Goal: Information Seeking & Learning: Learn about a topic

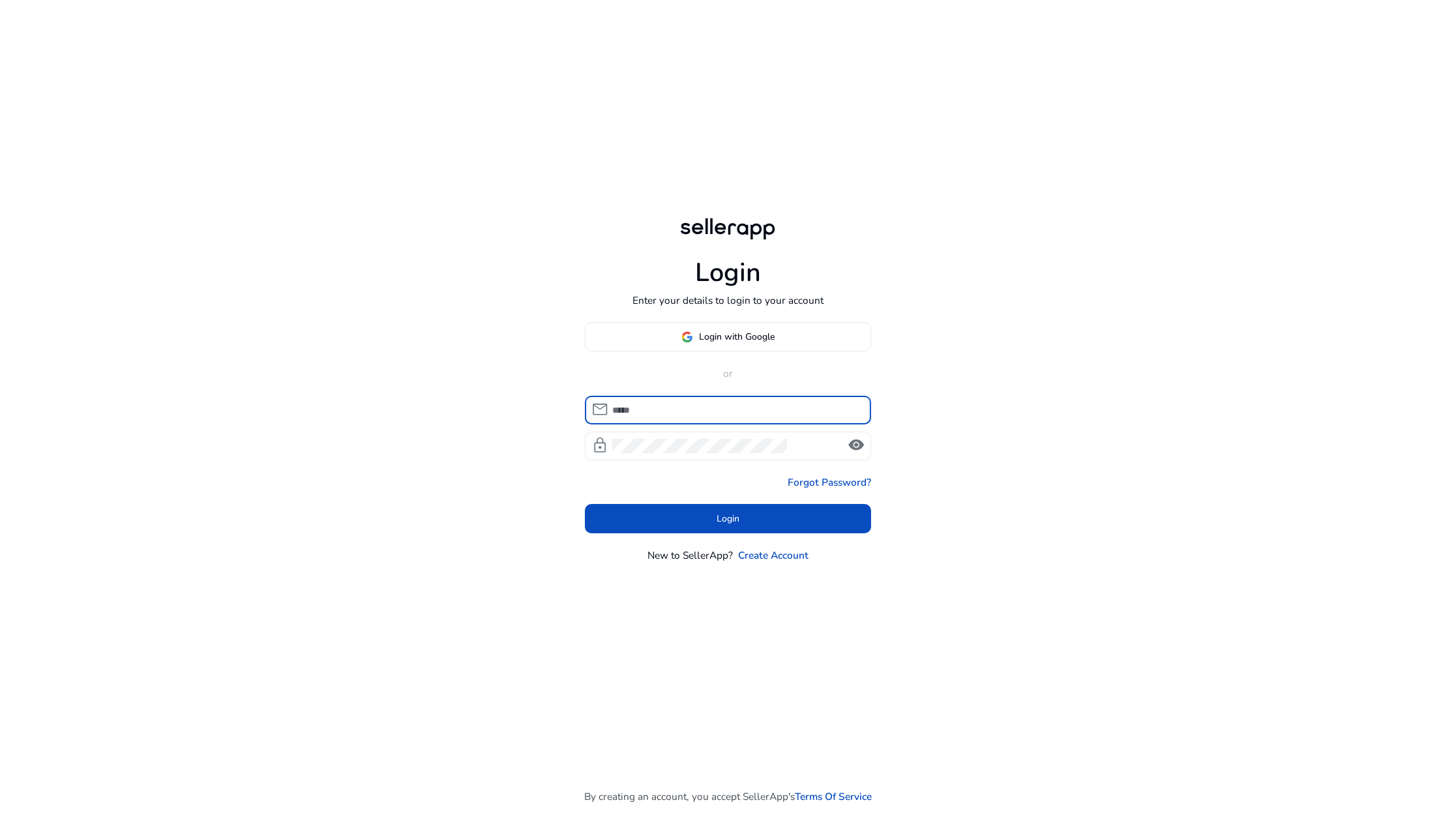
click at [662, 416] on input at bounding box center [737, 410] width 248 height 14
type input "**"
click at [674, 362] on div "Login with Google or mail ** lock visibility Forgot Password? Login New to Sell…" at bounding box center [729, 442] width 287 height 240
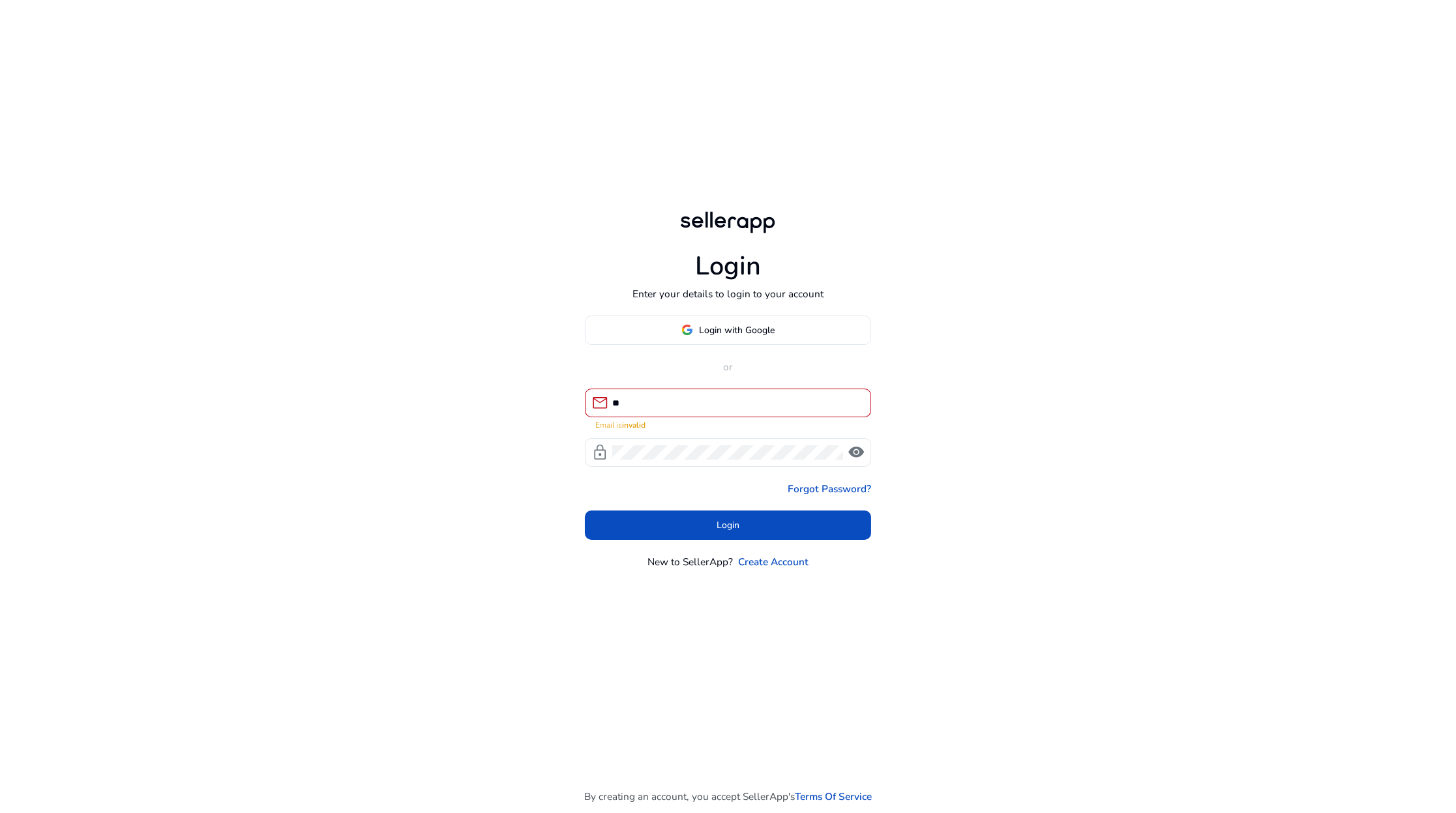
click at [689, 348] on div "Login with Google or mail ** Email is invalid lock visibility Forgot Password? …" at bounding box center [729, 442] width 287 height 253
click at [714, 330] on span "Login with Google" at bounding box center [737, 330] width 76 height 14
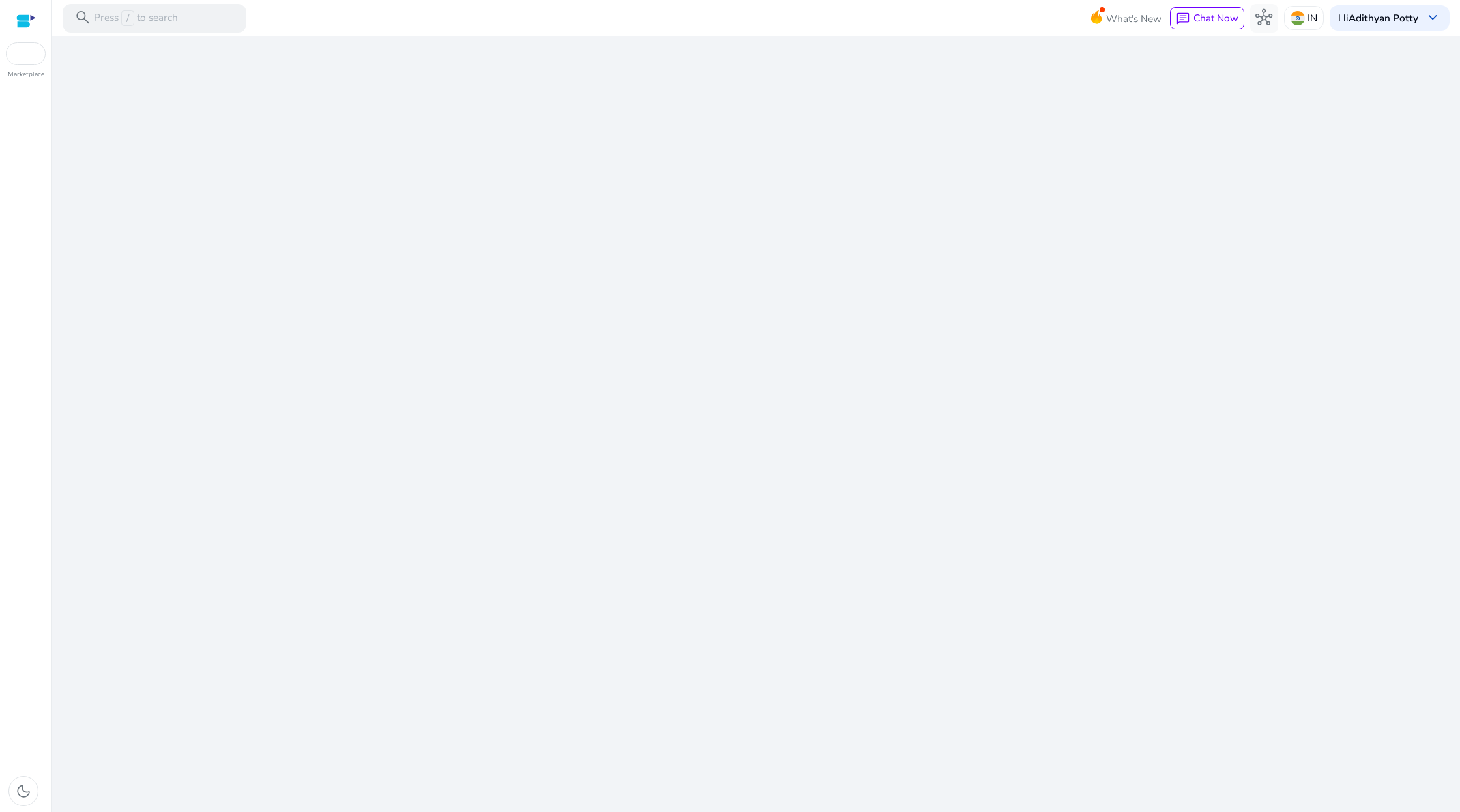
click at [1151, 334] on div "We are getting things ready for you..." at bounding box center [755, 423] width 1396 height 776
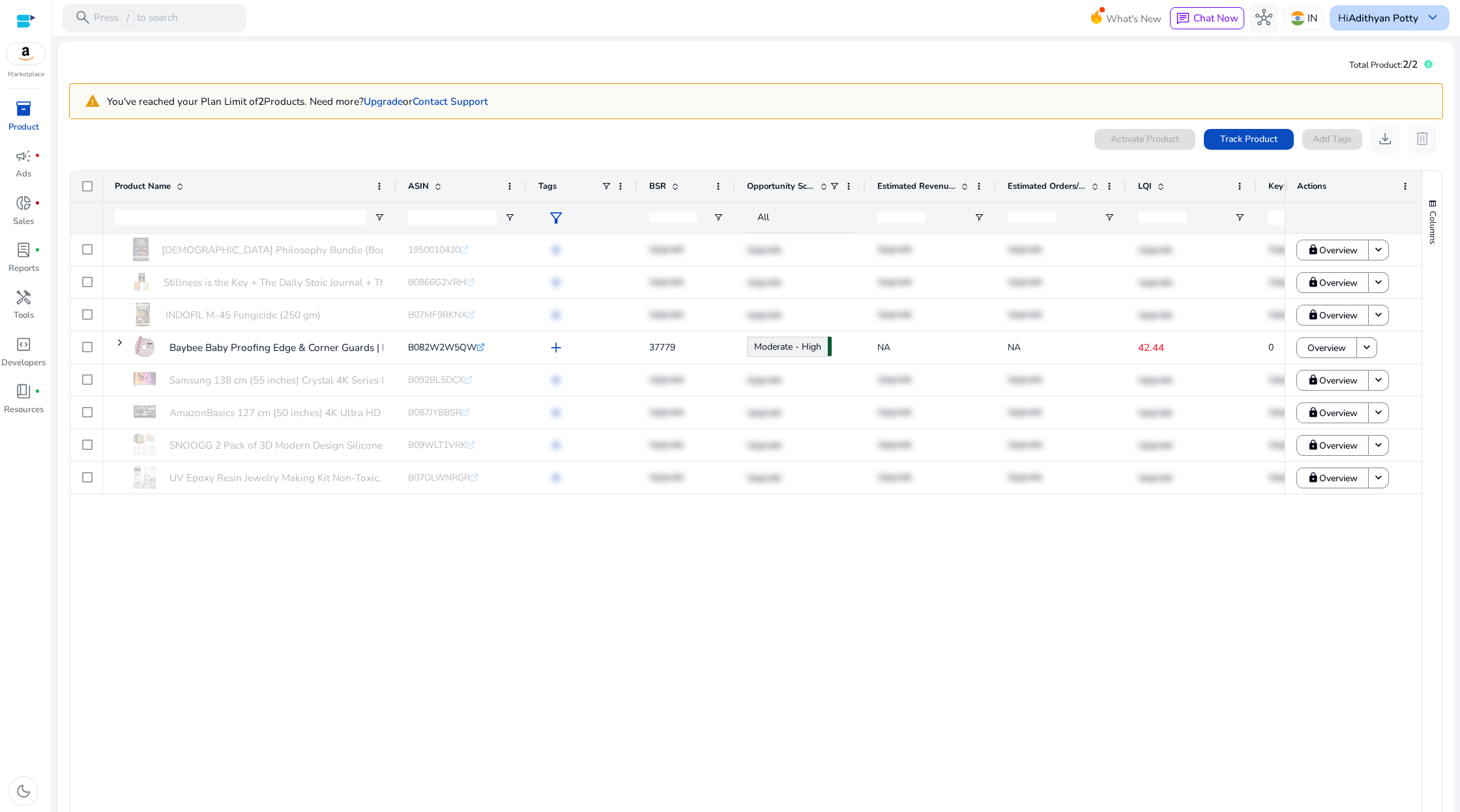
click at [1378, 19] on b "Adithyan Potty" at bounding box center [1383, 18] width 70 height 14
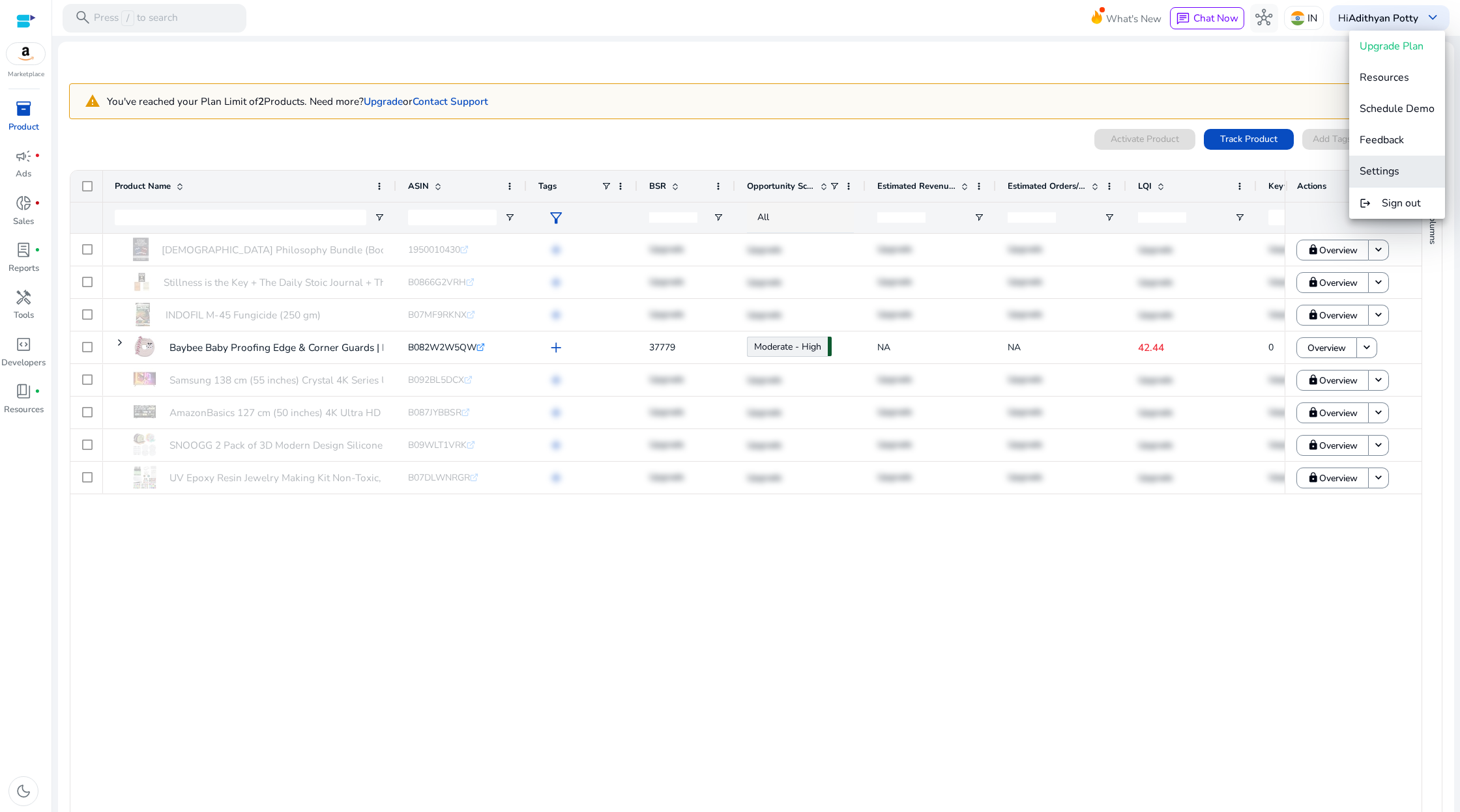
click at [1379, 170] on span "Settings" at bounding box center [1379, 171] width 40 height 14
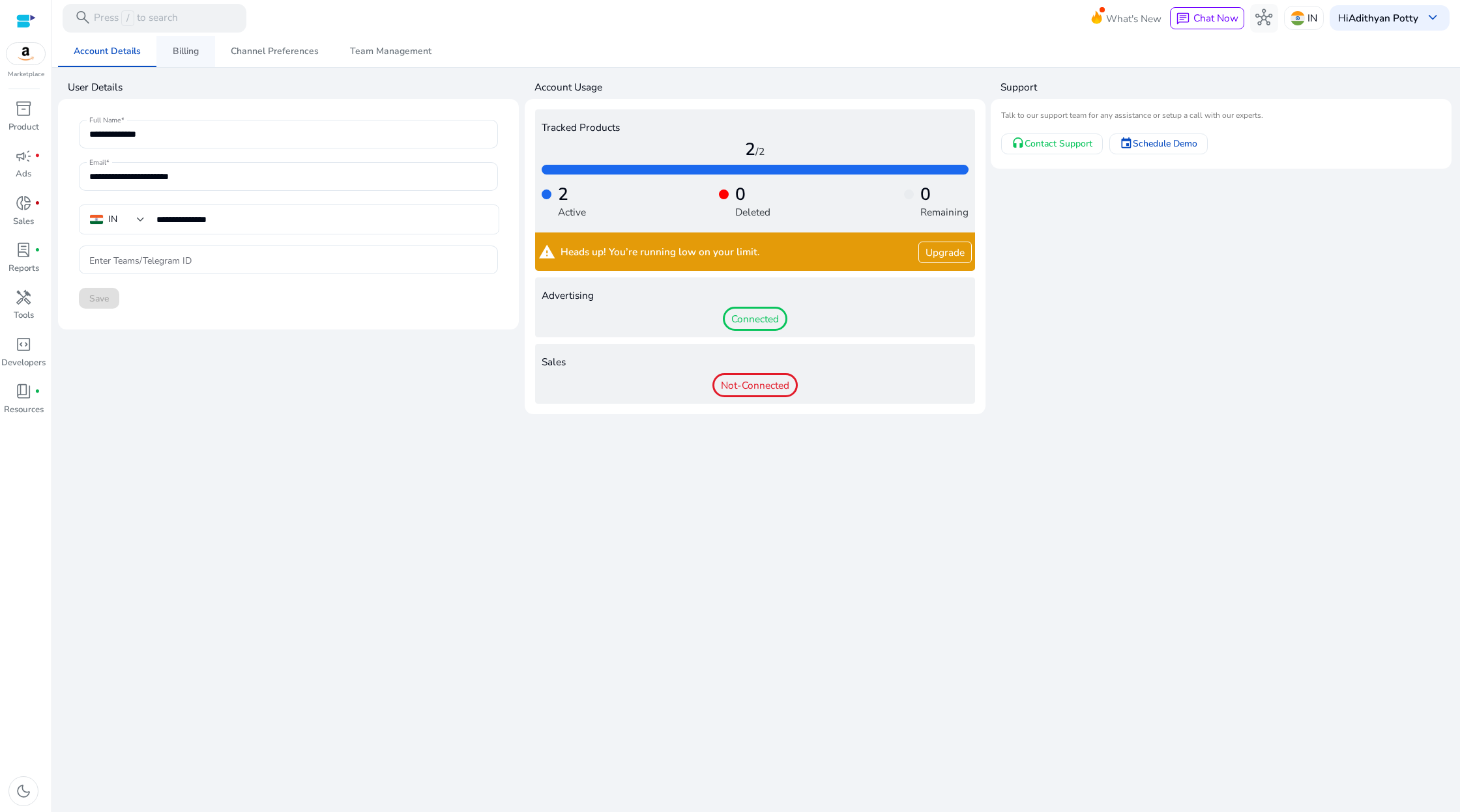
click at [182, 51] on span "Billing" at bounding box center [185, 51] width 26 height 9
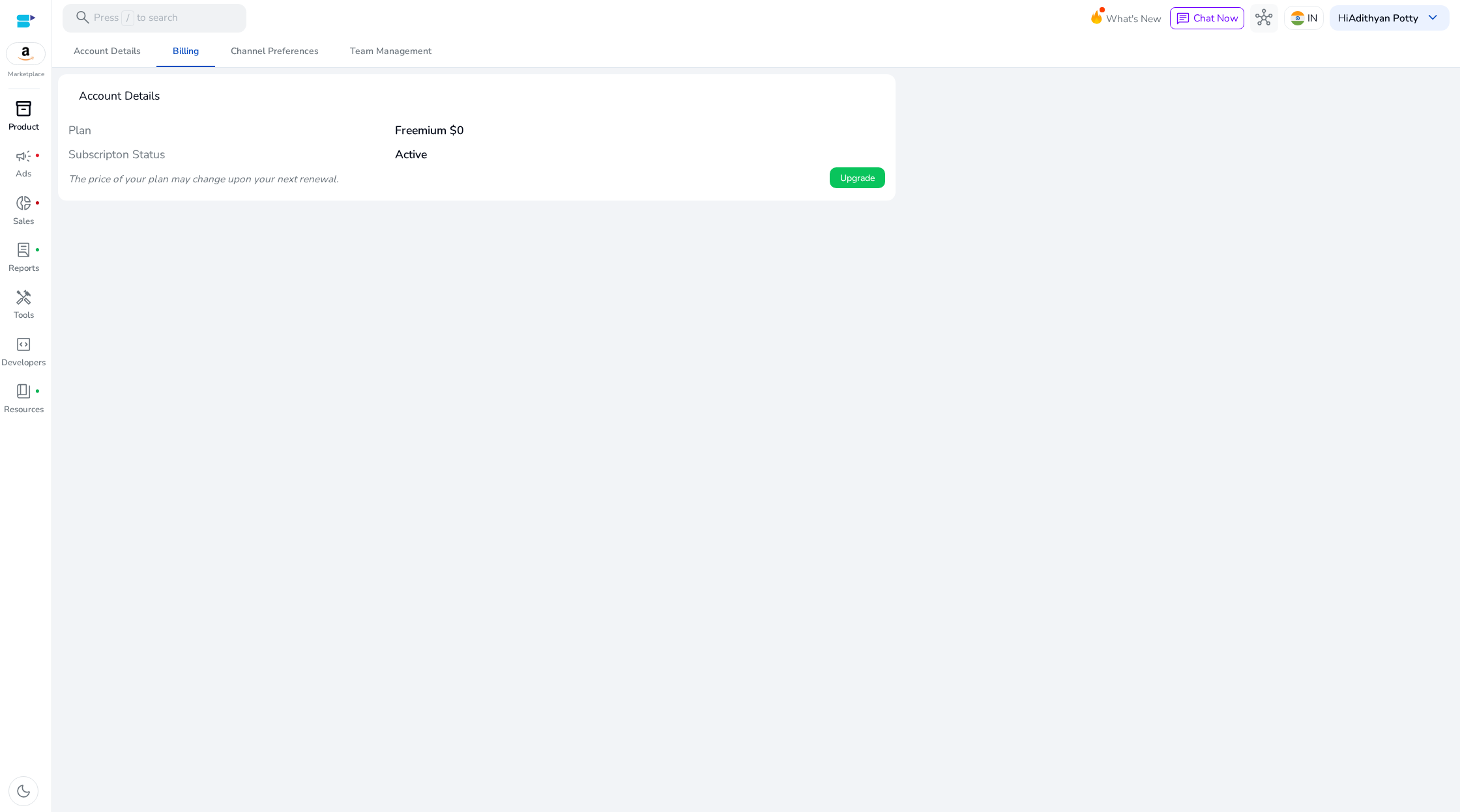
click at [34, 120] on link "inventory_2 Product" at bounding box center [24, 121] width 47 height 47
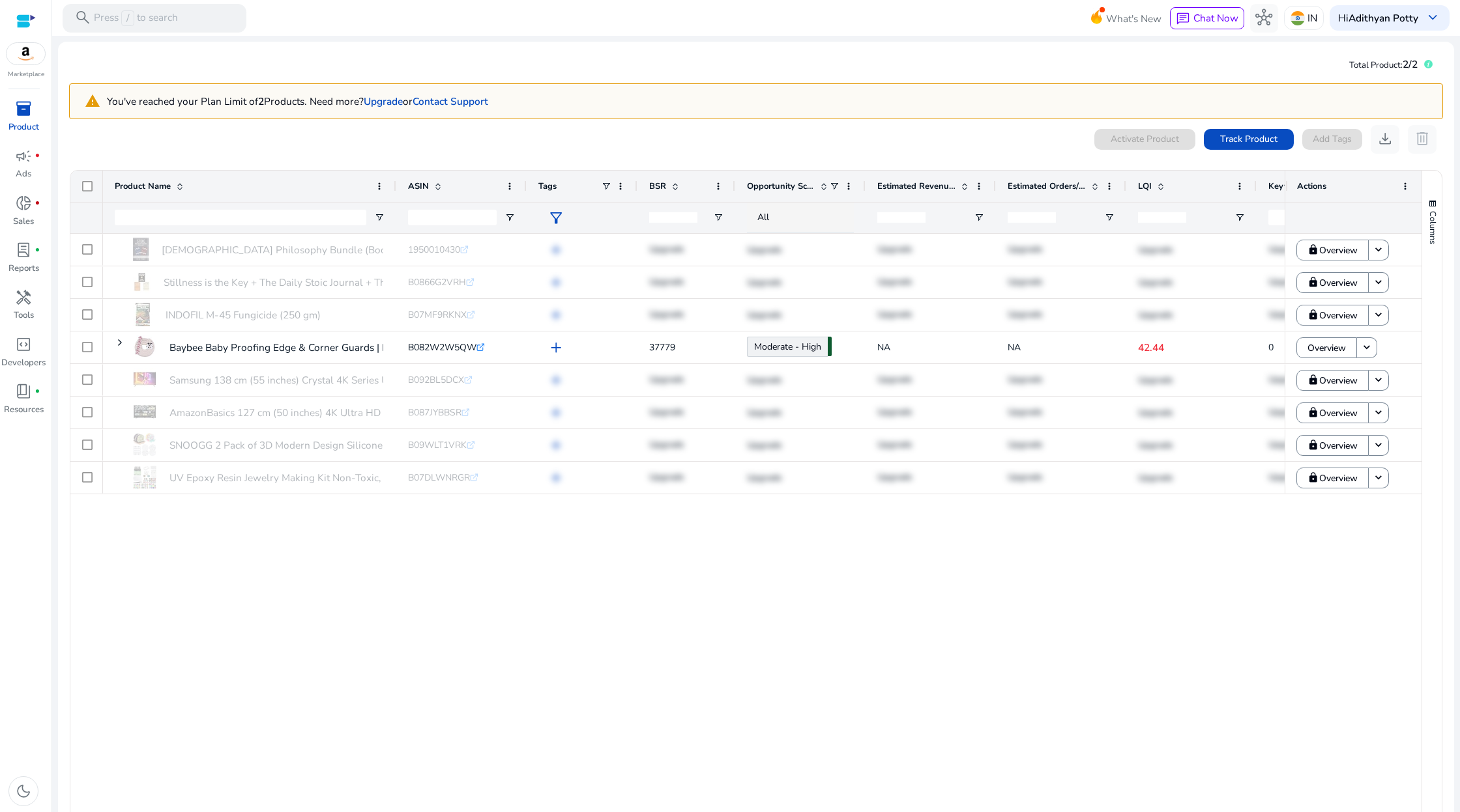
click at [21, 116] on span "inventory_2" at bounding box center [24, 109] width 17 height 17
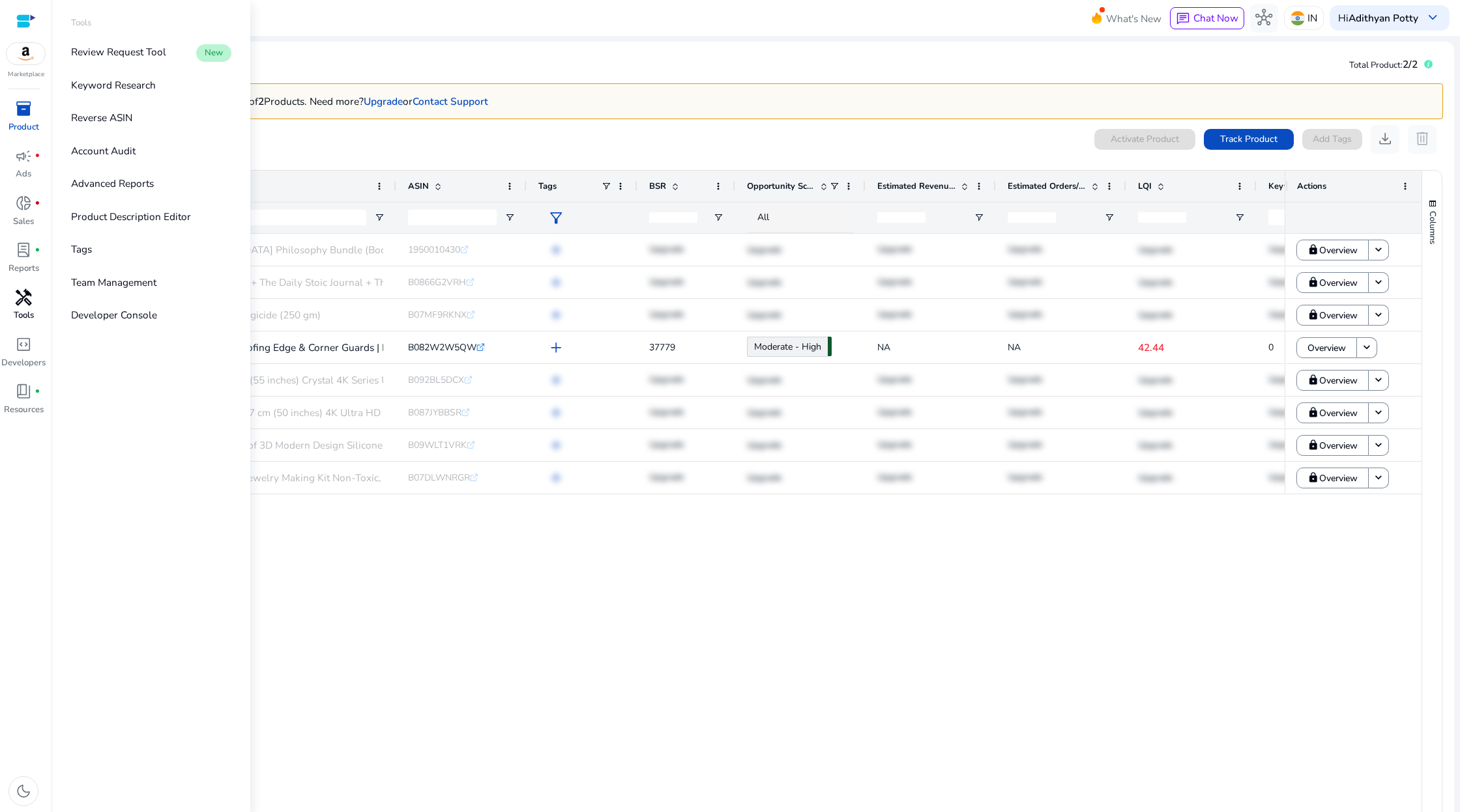
click at [24, 304] on span "handyman" at bounding box center [24, 298] width 17 height 17
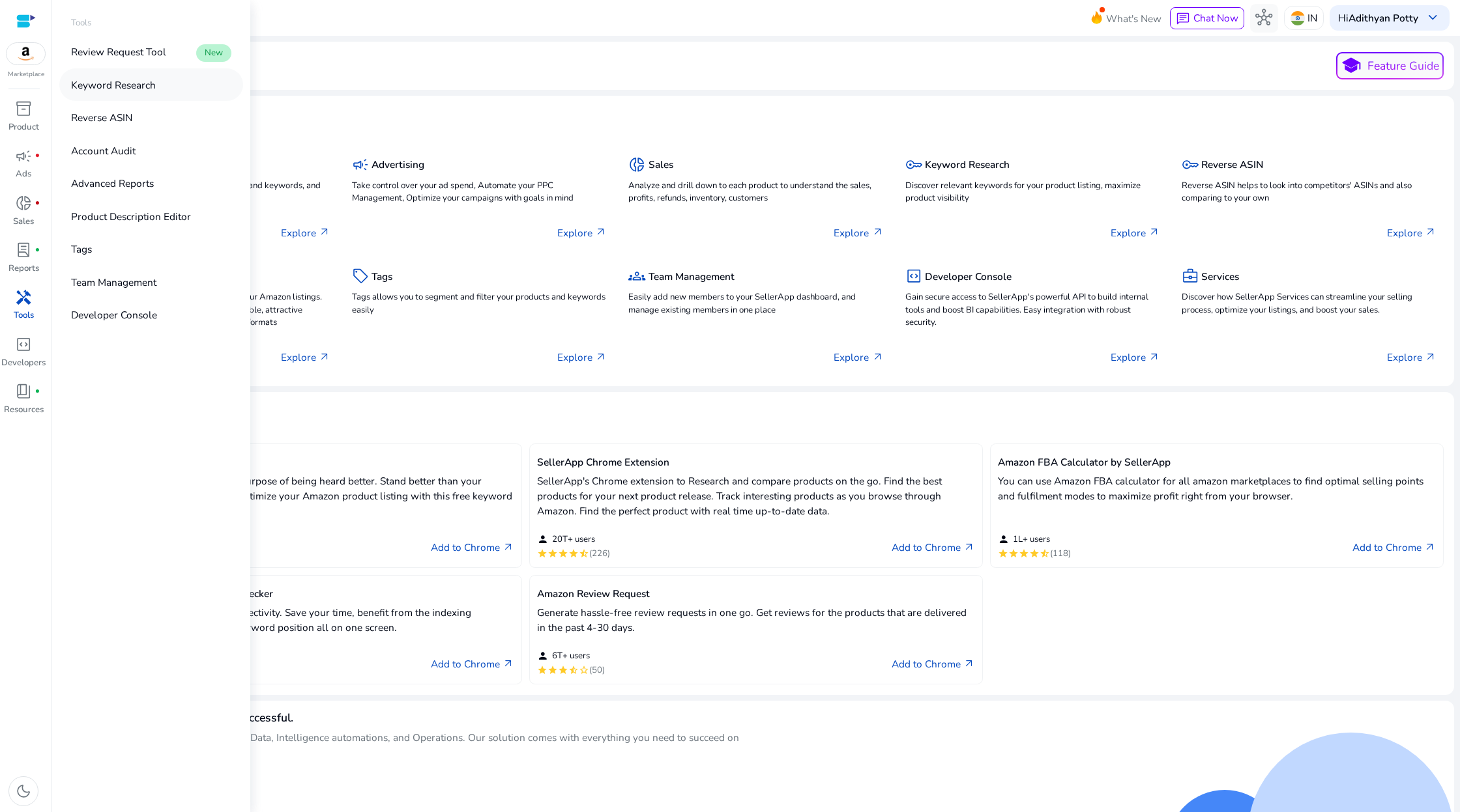
click at [147, 79] on p "Keyword Research" at bounding box center [113, 85] width 85 height 15
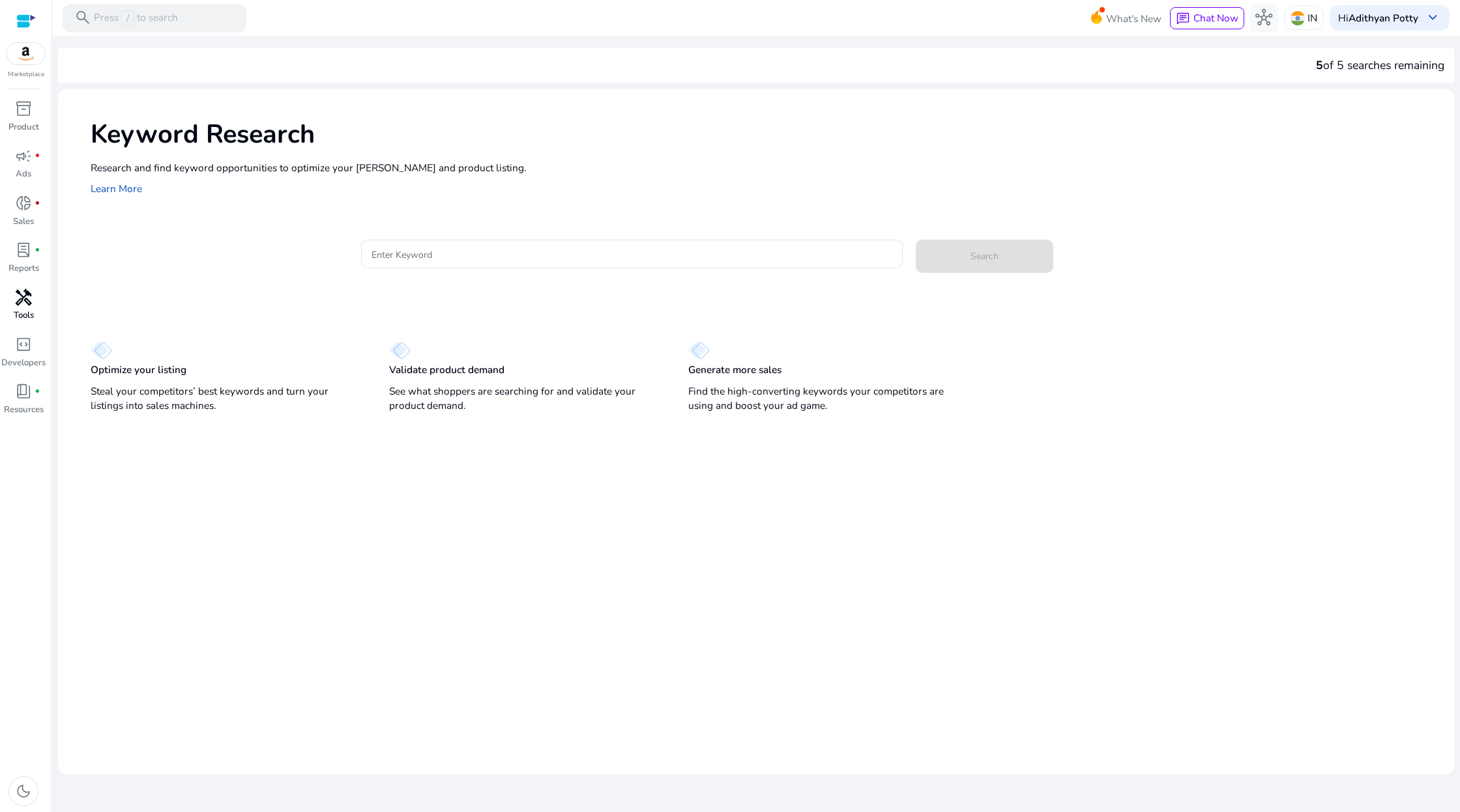
click at [535, 271] on div at bounding box center [631, 274] width 541 height 14
click at [535, 261] on div at bounding box center [632, 254] width 521 height 29
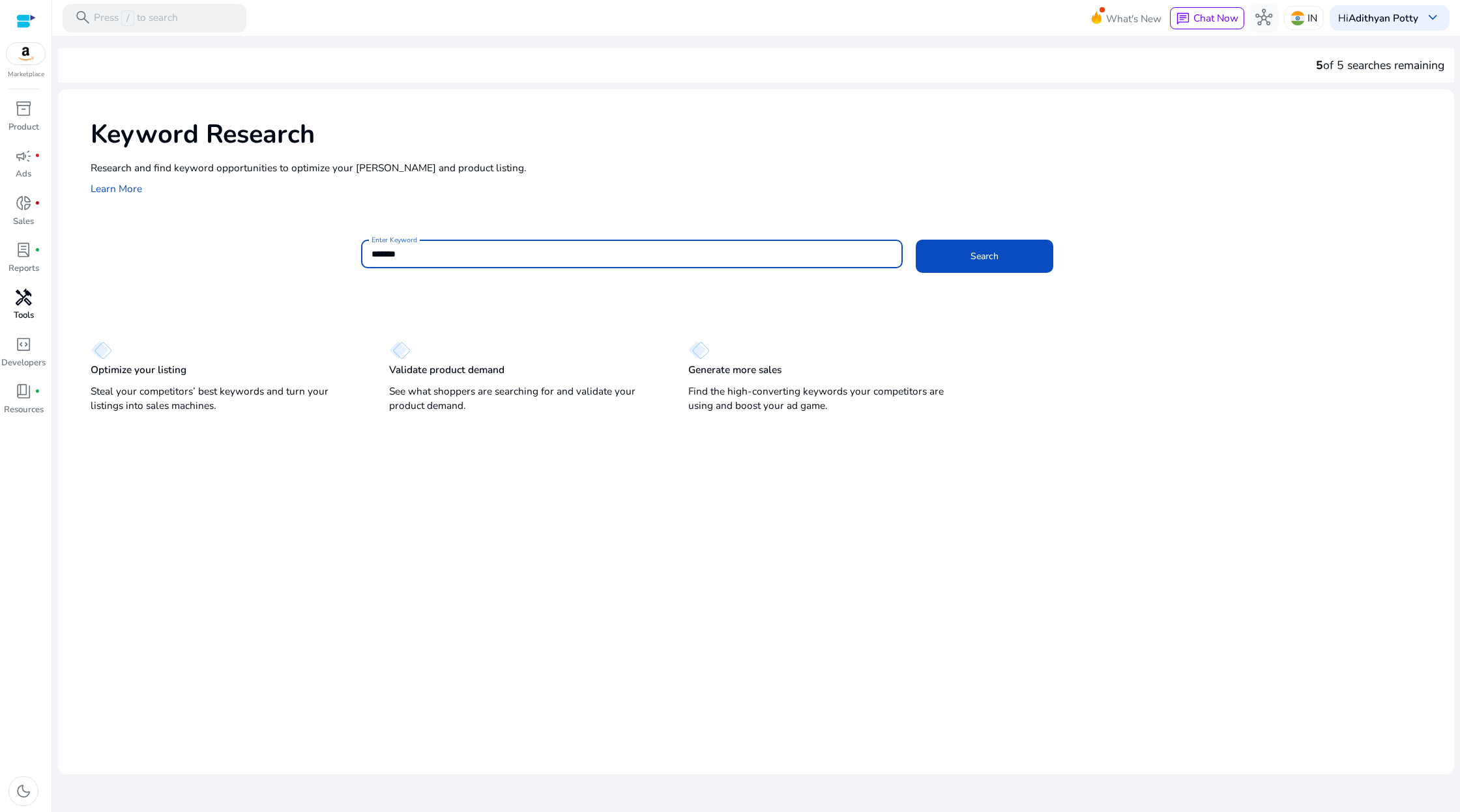
type input "*******"
click at [916, 240] on button "Search" at bounding box center [984, 256] width 138 height 34
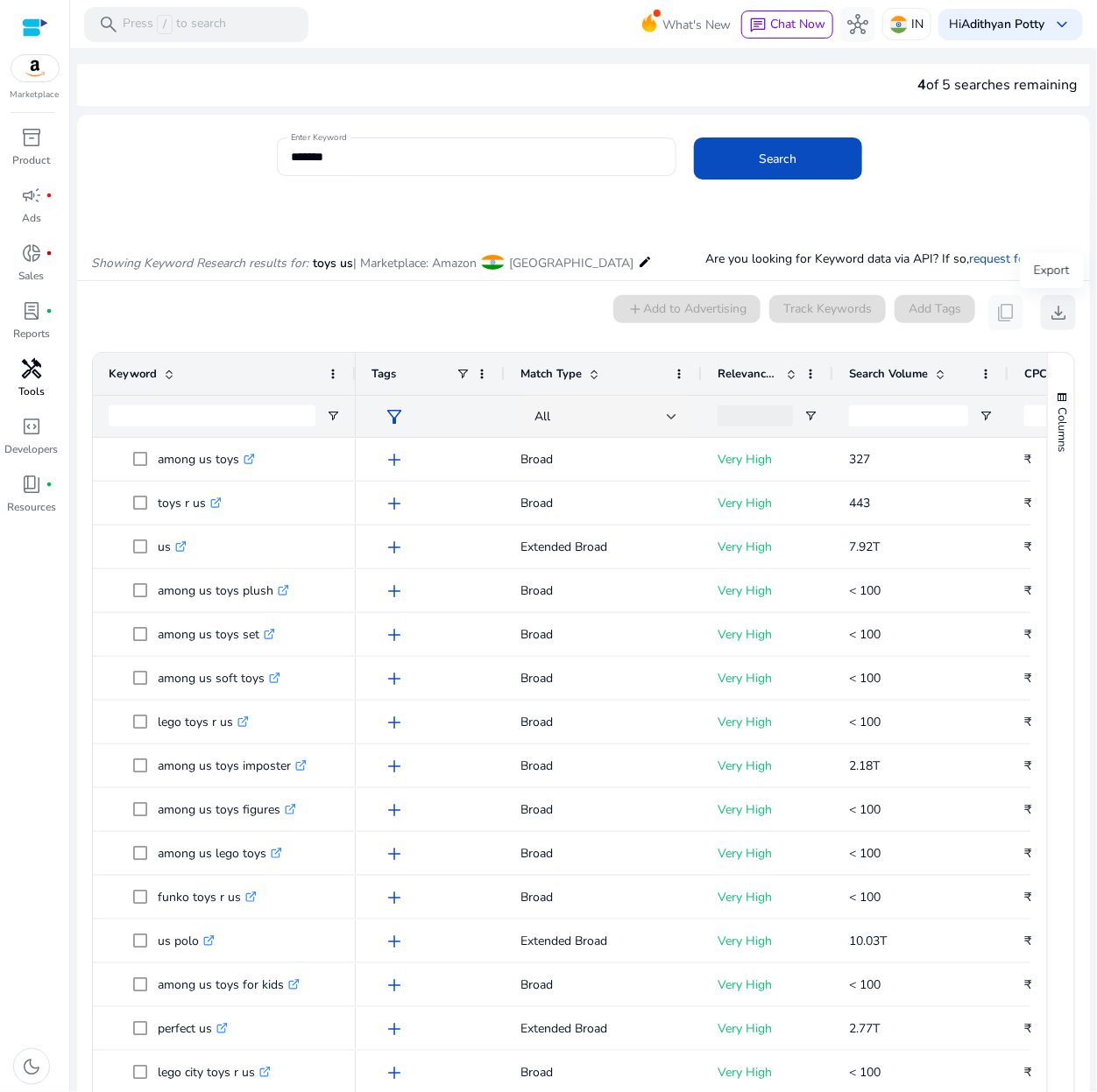
click at [1050, 317] on span "download" at bounding box center [1059, 313] width 21 height 21
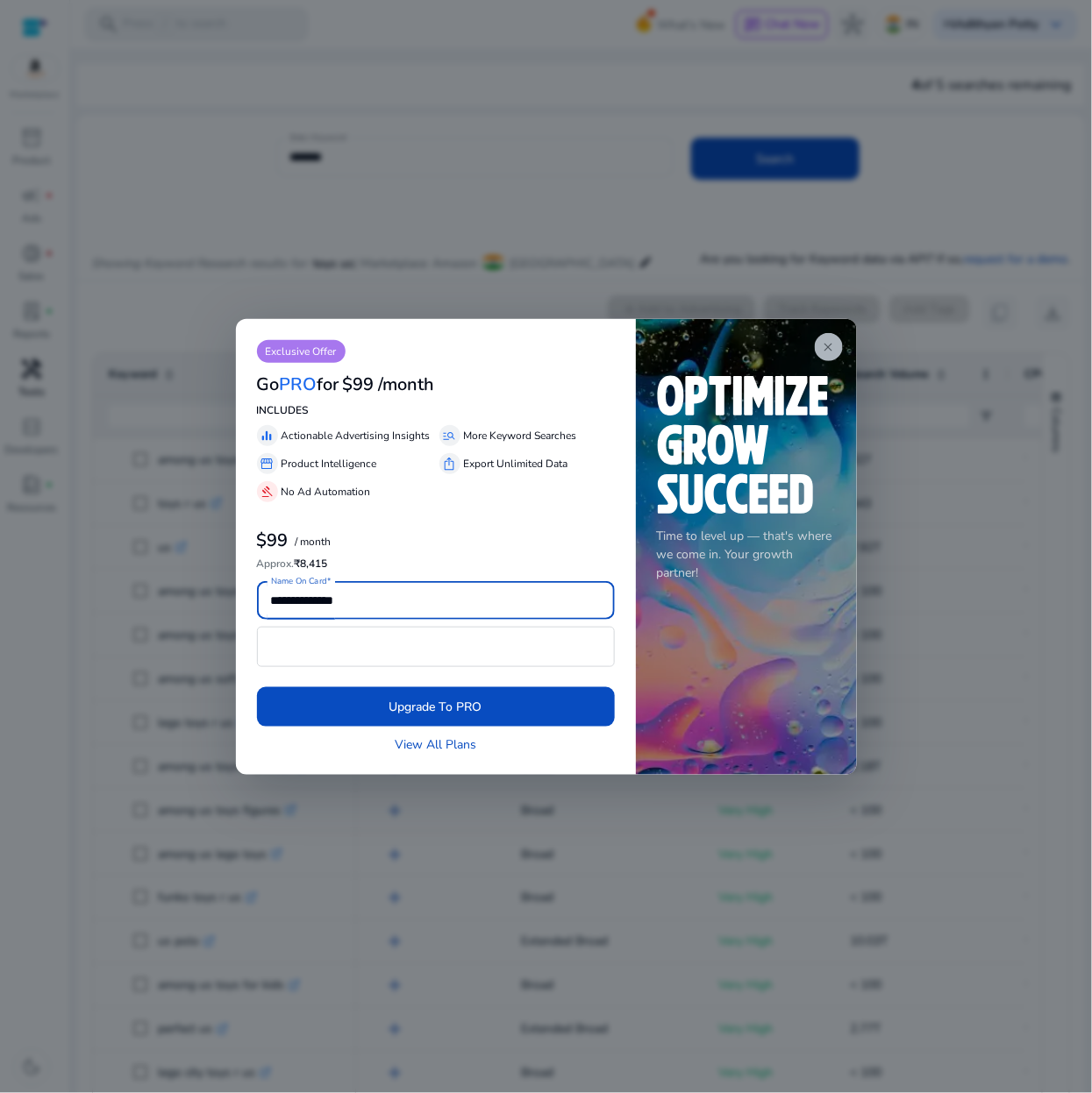
click at [826, 354] on span "close" at bounding box center [828, 346] width 14 height 14
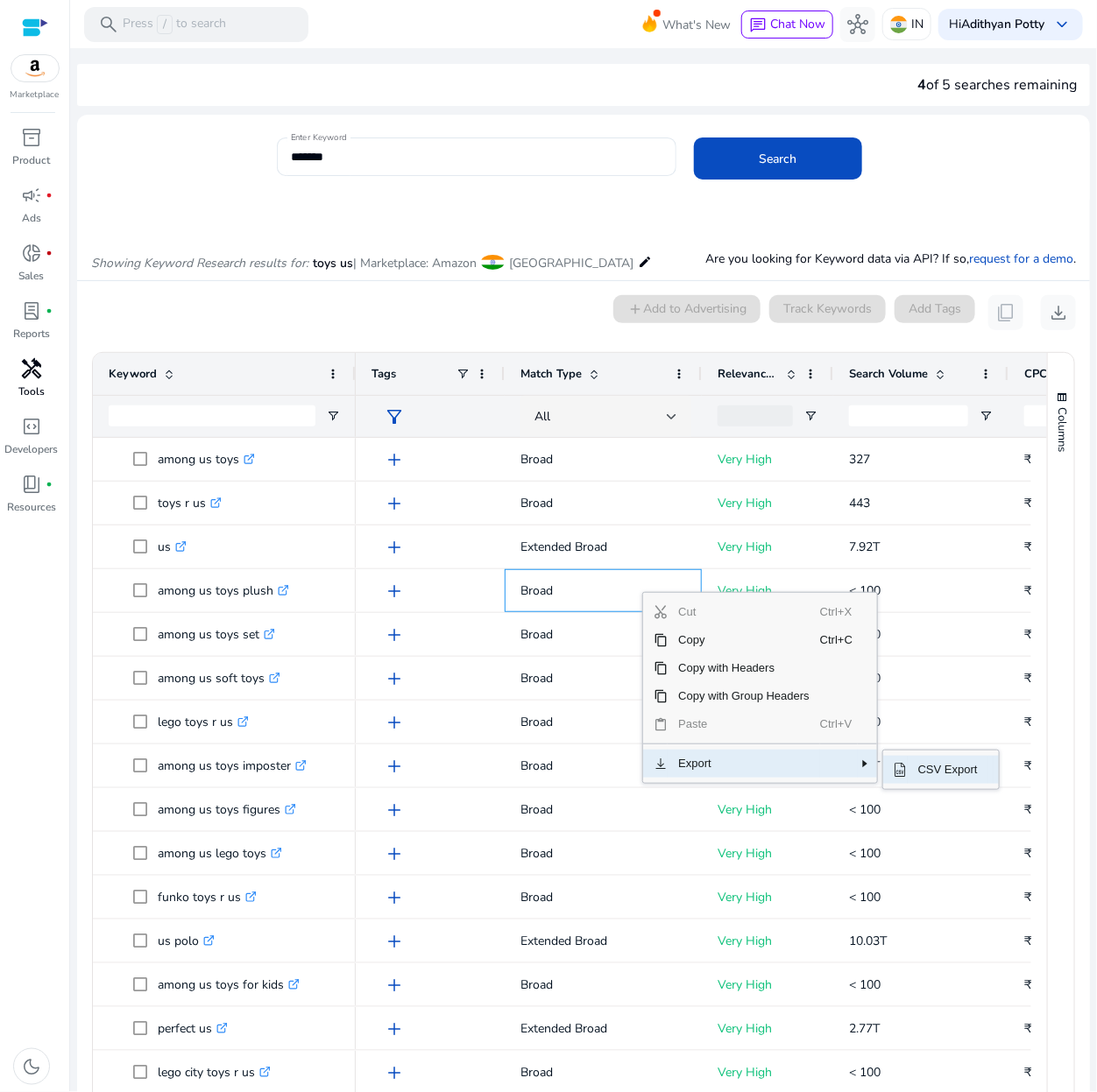
click at [945, 767] on span "CSV Export" at bounding box center [948, 769] width 81 height 28
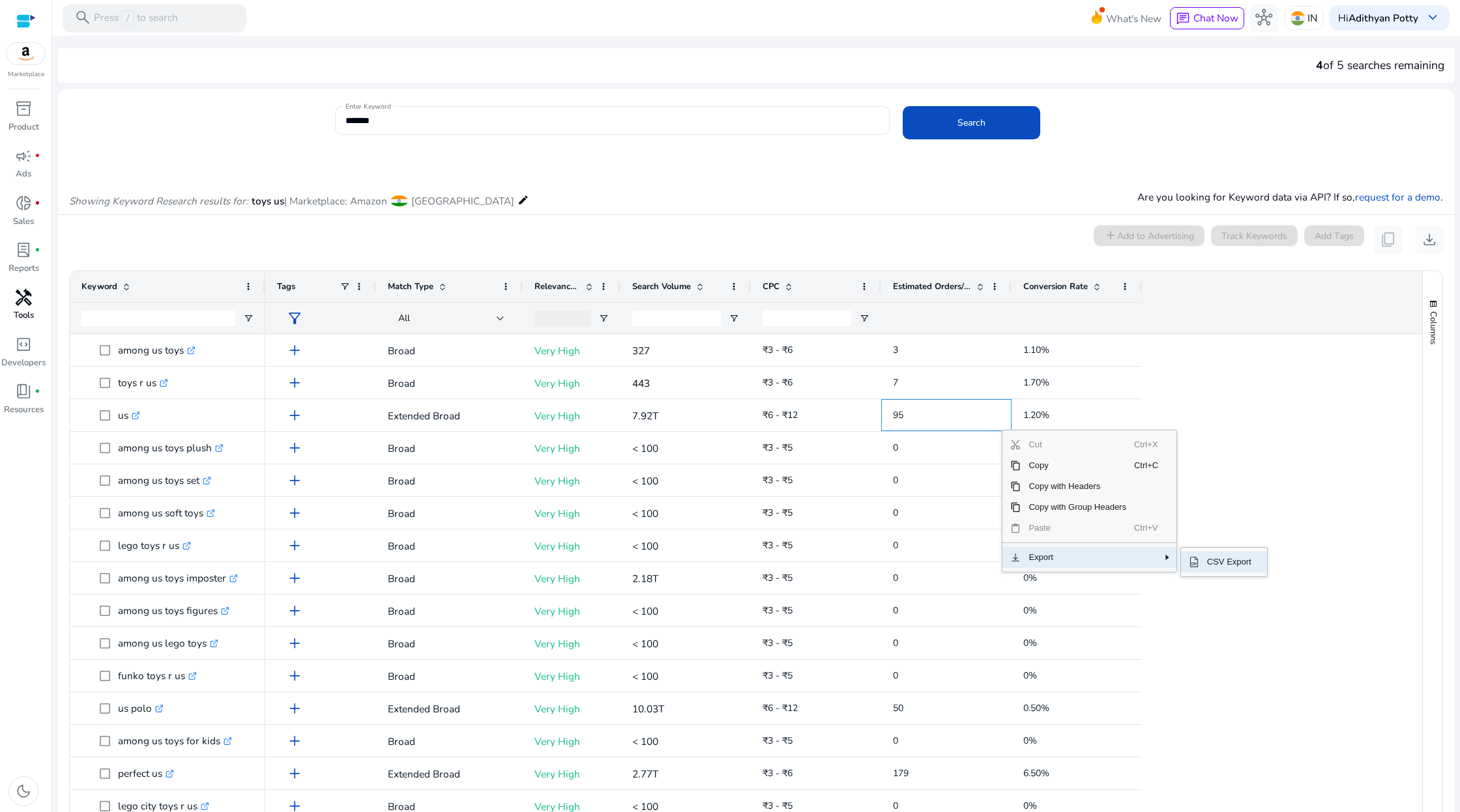
click at [1242, 561] on span "CSV Export" at bounding box center [1229, 562] width 60 height 21
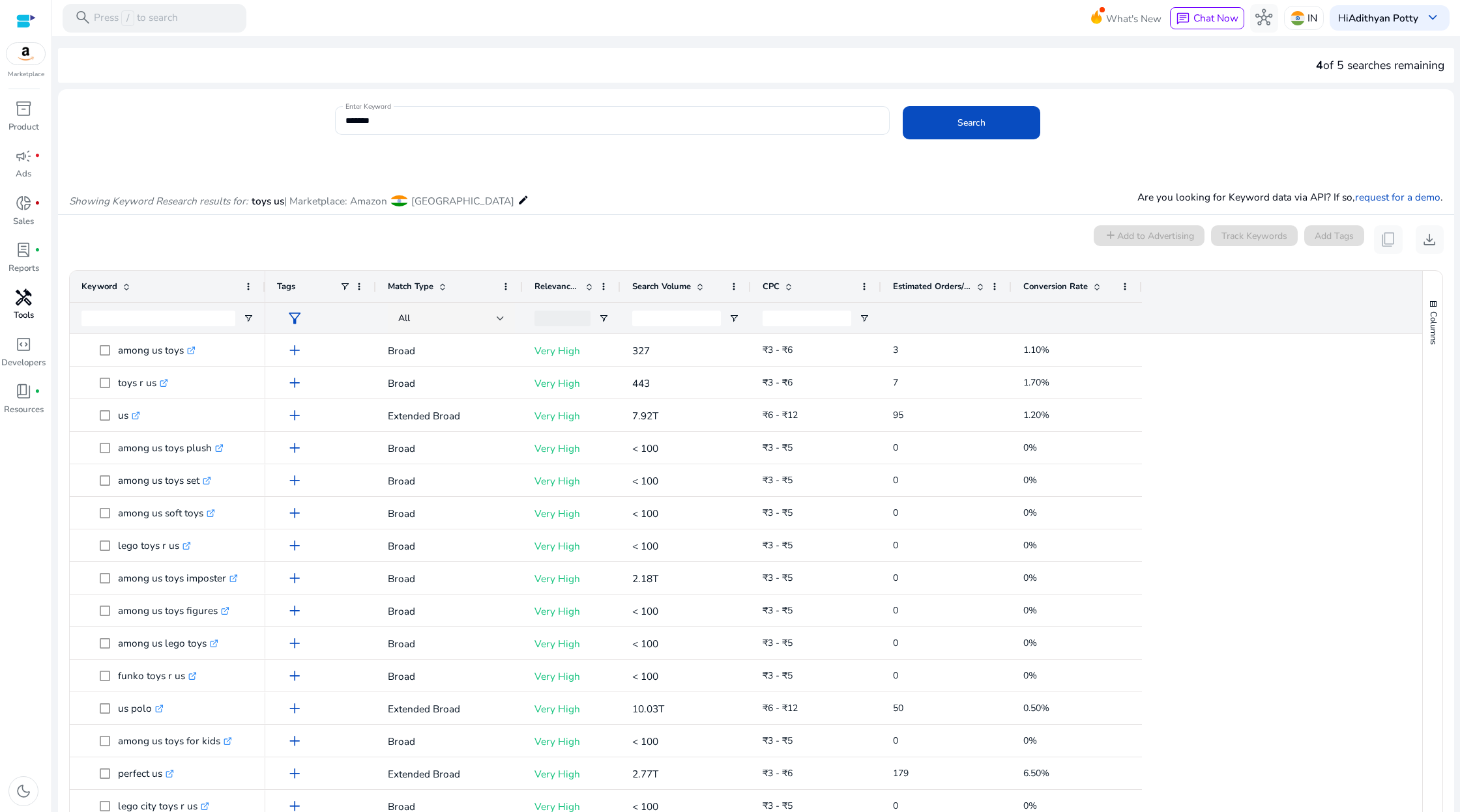
click at [846, 212] on div "Showing Keyword Research results for: toys us | Marketplace: Amazon [GEOGRAPHIC…" at bounding box center [755, 187] width 1396 height 56
click at [1436, 243] on button "download" at bounding box center [1429, 240] width 29 height 29
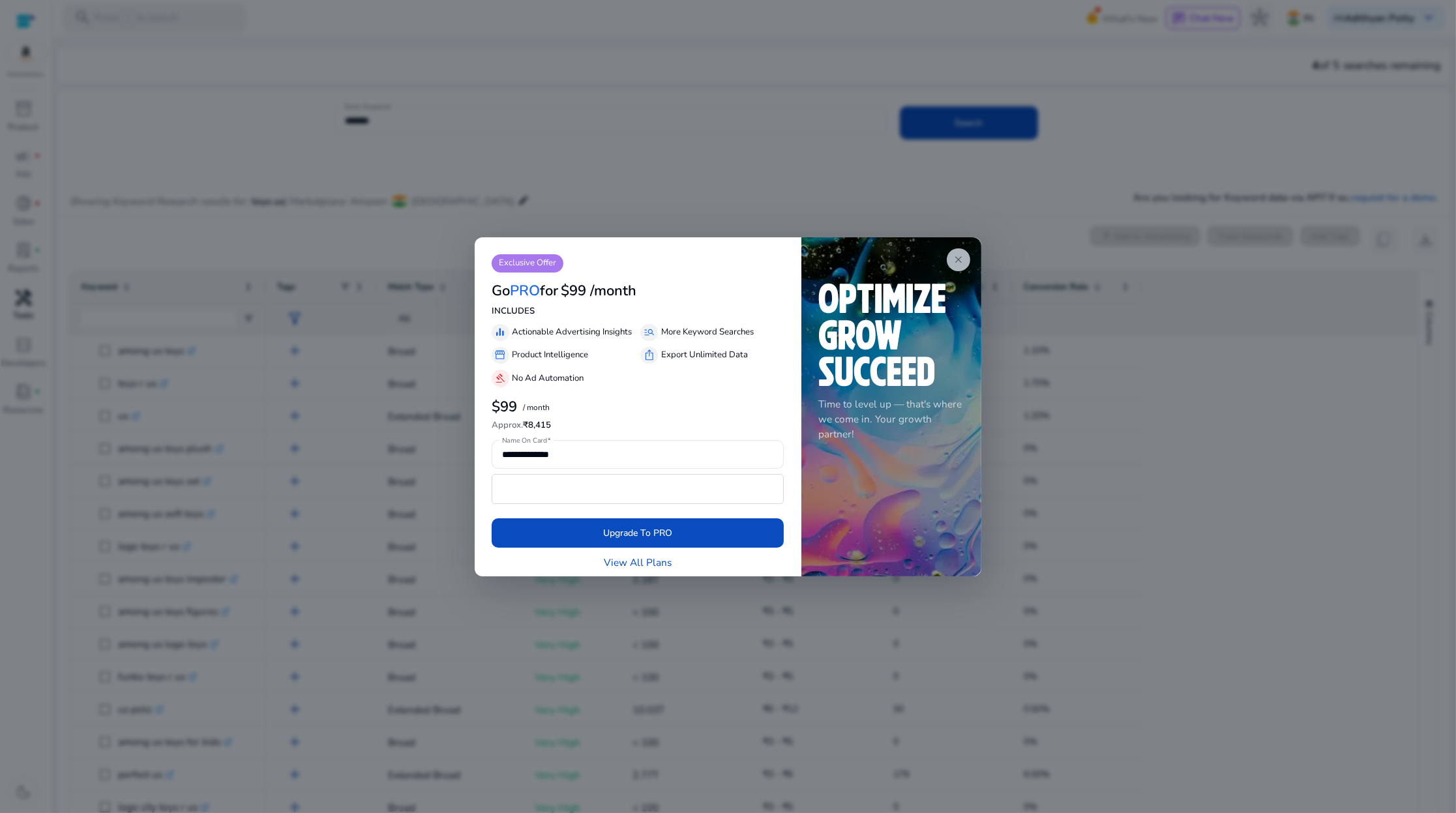
click at [957, 261] on span "close" at bounding box center [959, 260] width 11 height 11
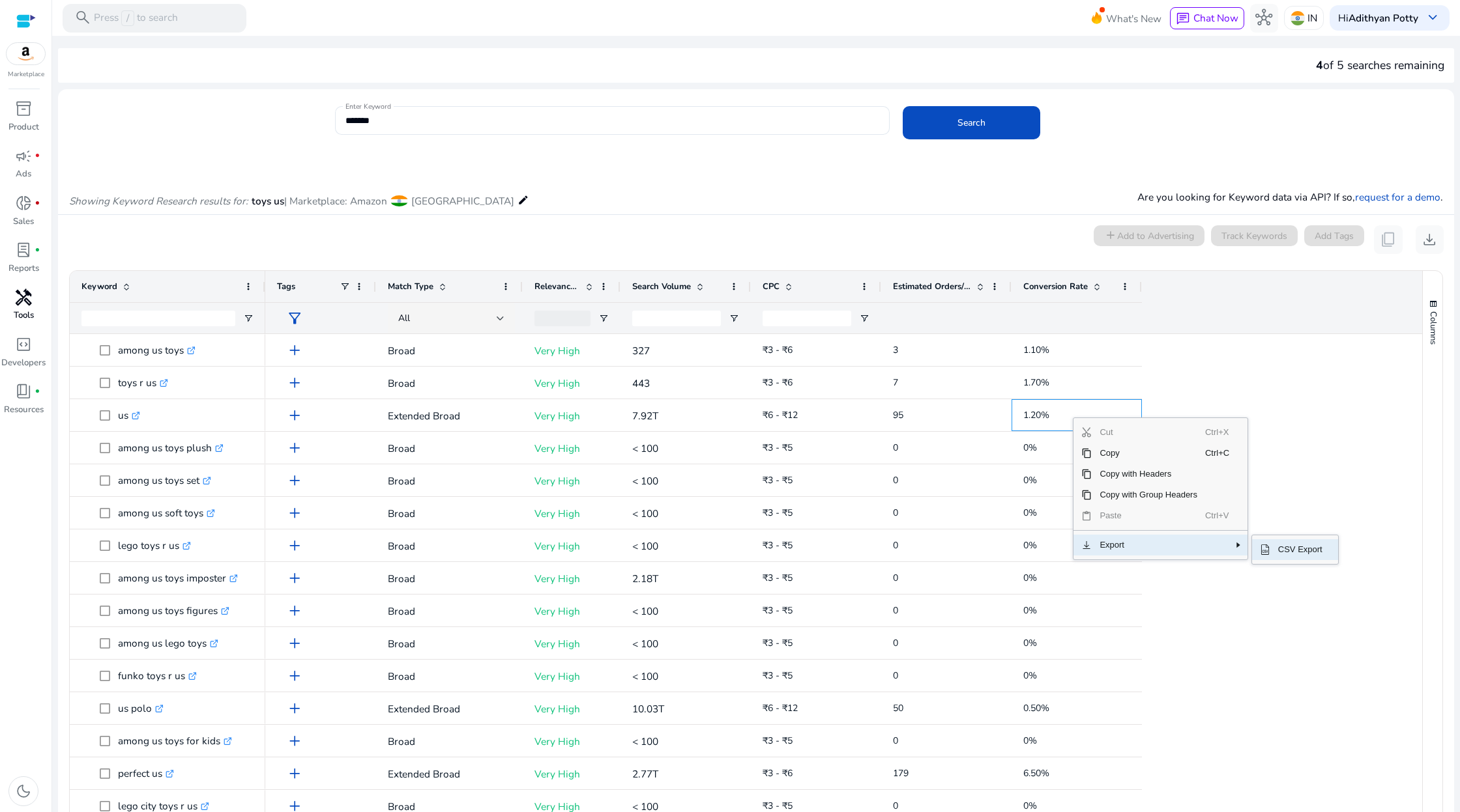
click at [1292, 555] on span "CSV Export" at bounding box center [1300, 550] width 60 height 21
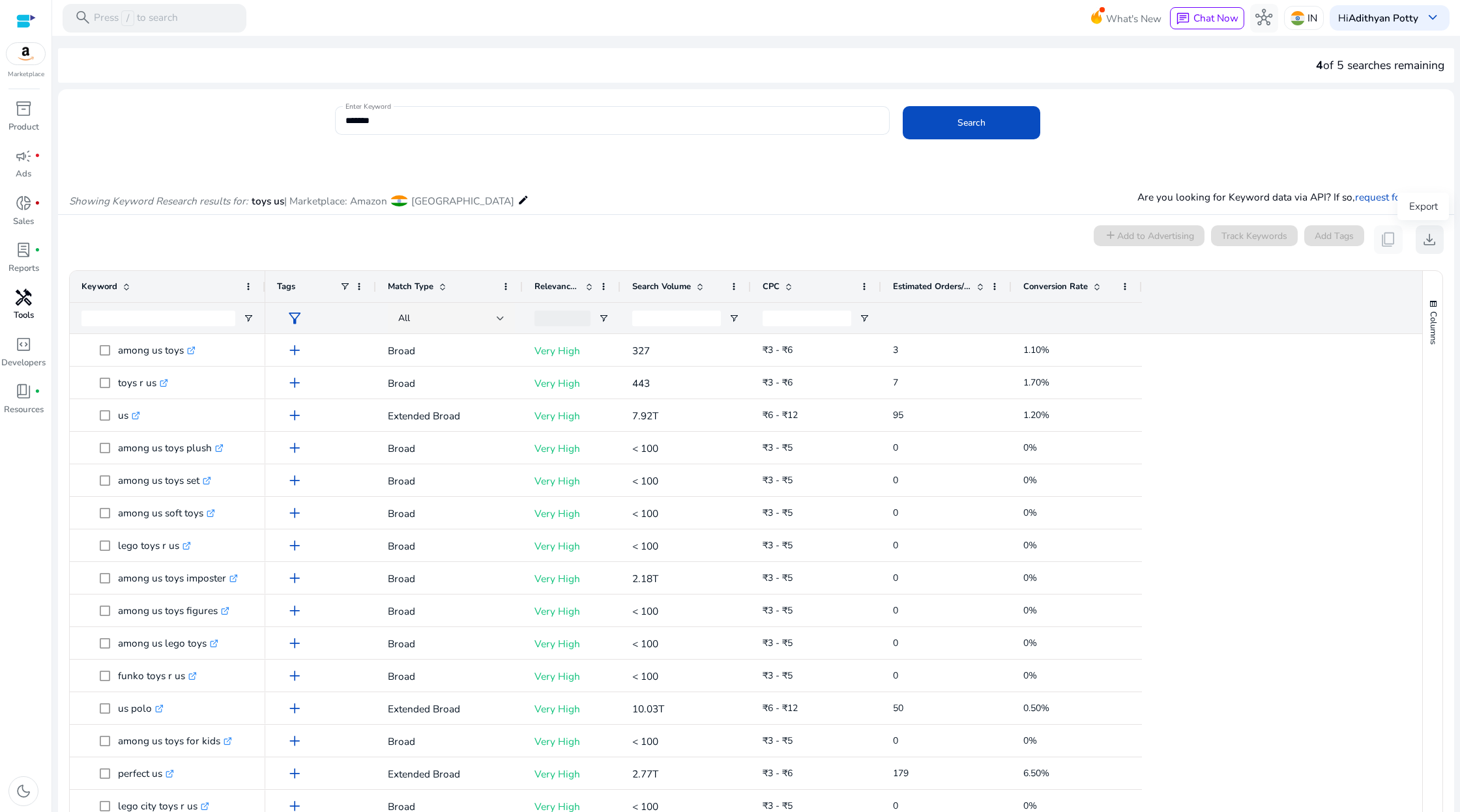
click at [1421, 242] on span "download" at bounding box center [1429, 240] width 17 height 17
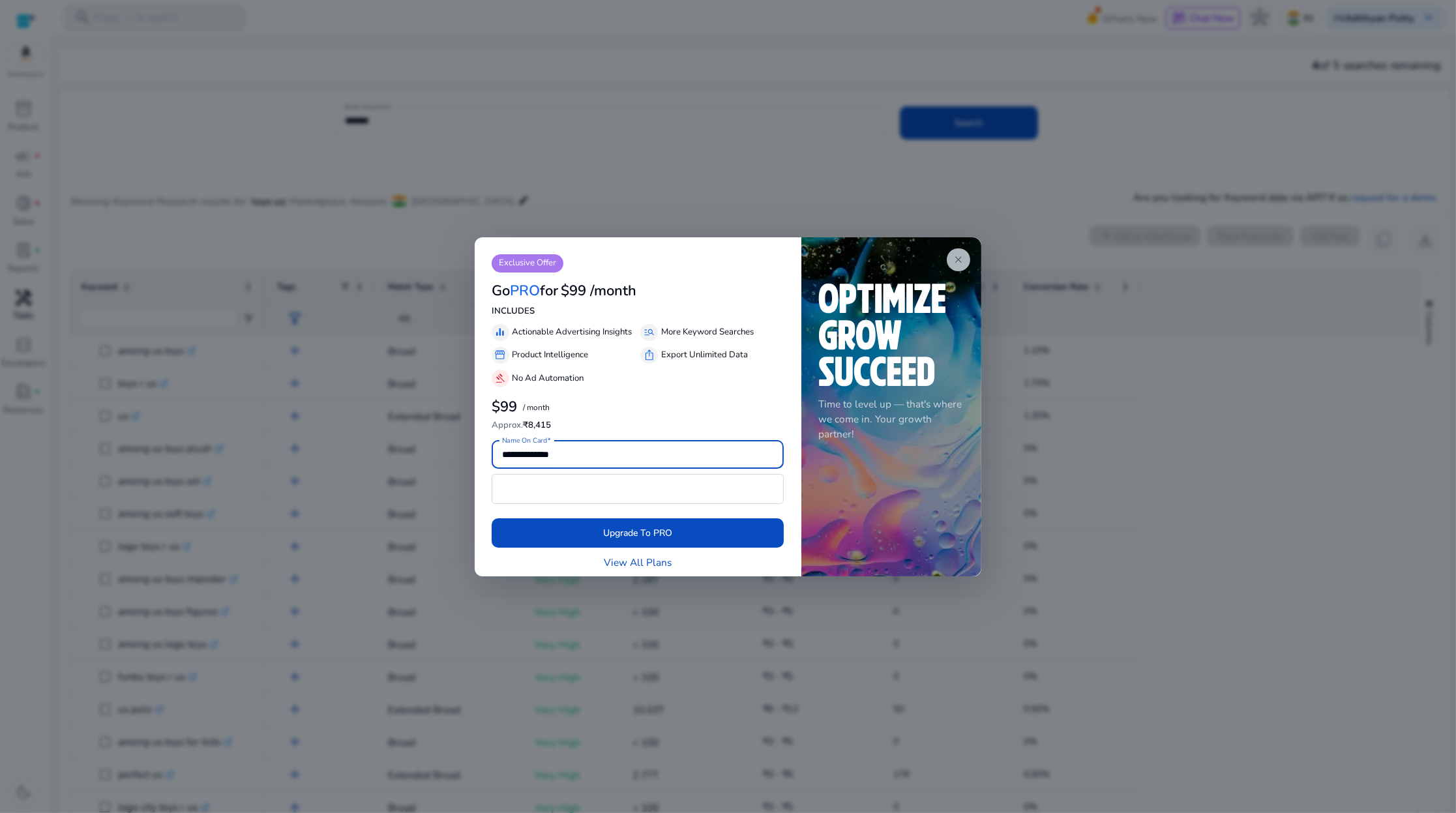
click at [959, 255] on span "close" at bounding box center [959, 260] width 11 height 11
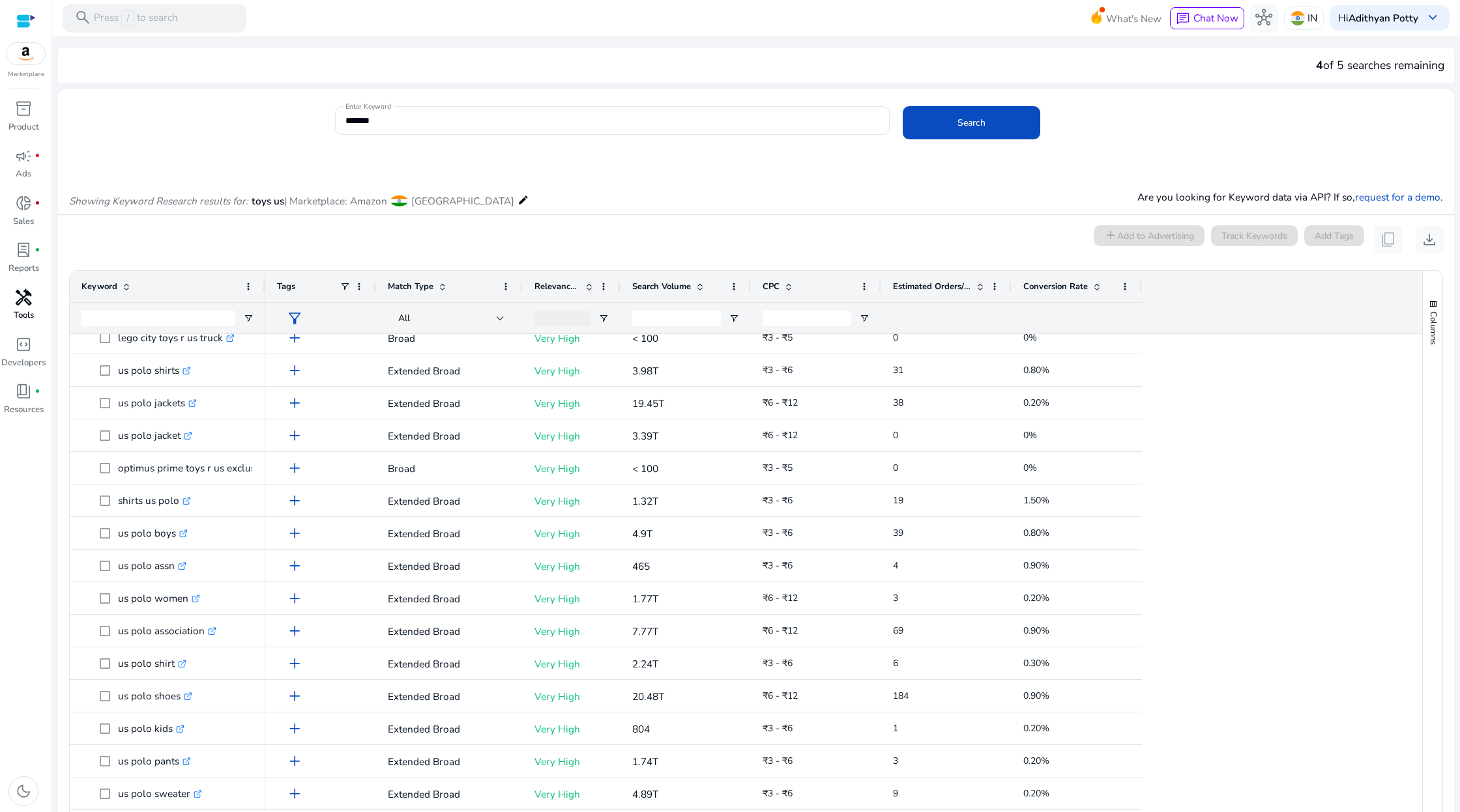
scroll to position [176, 0]
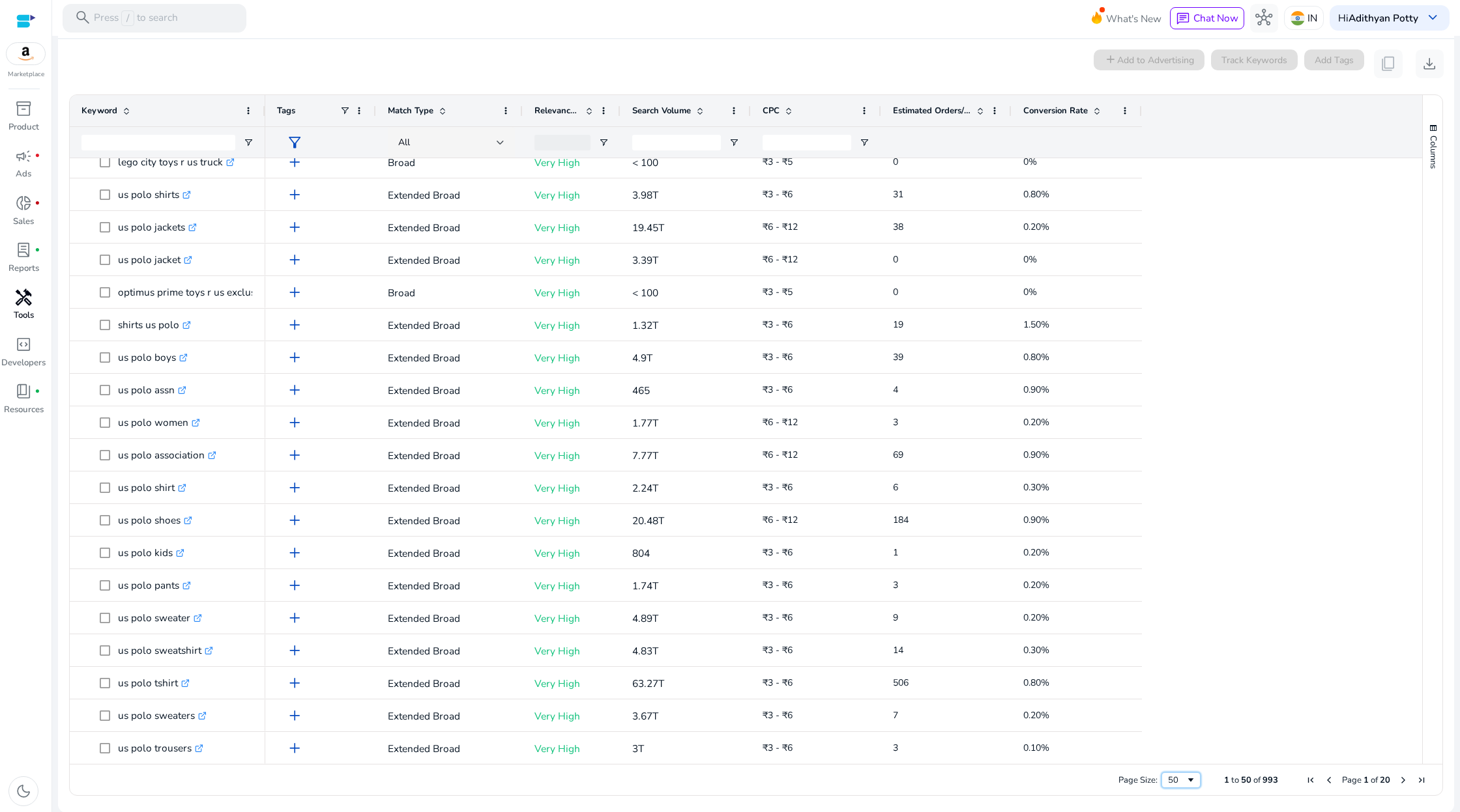
click at [1185, 784] on span "Page Size" at bounding box center [1190, 780] width 11 height 11
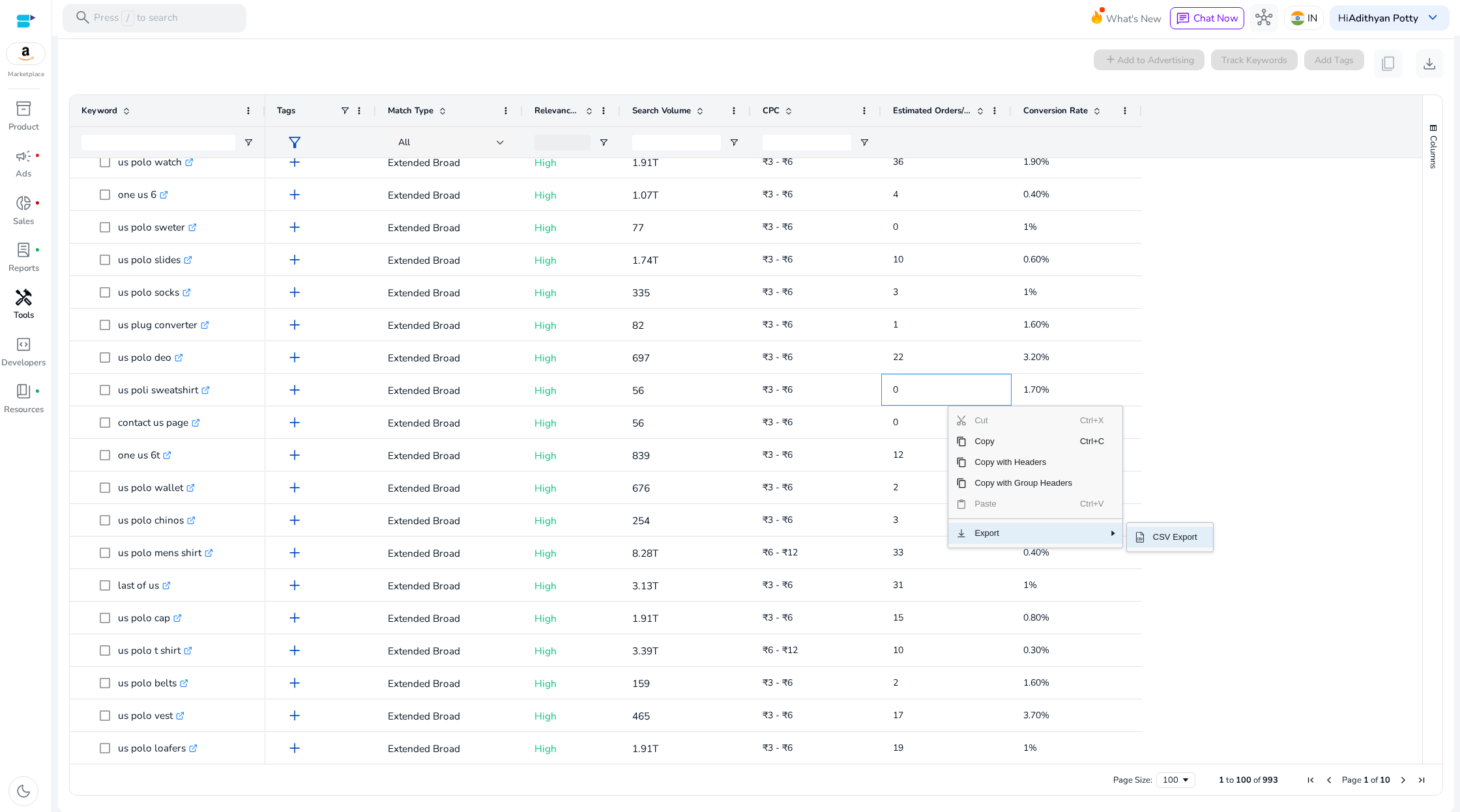
click at [1158, 539] on span "CSV Export" at bounding box center [1175, 537] width 60 height 21
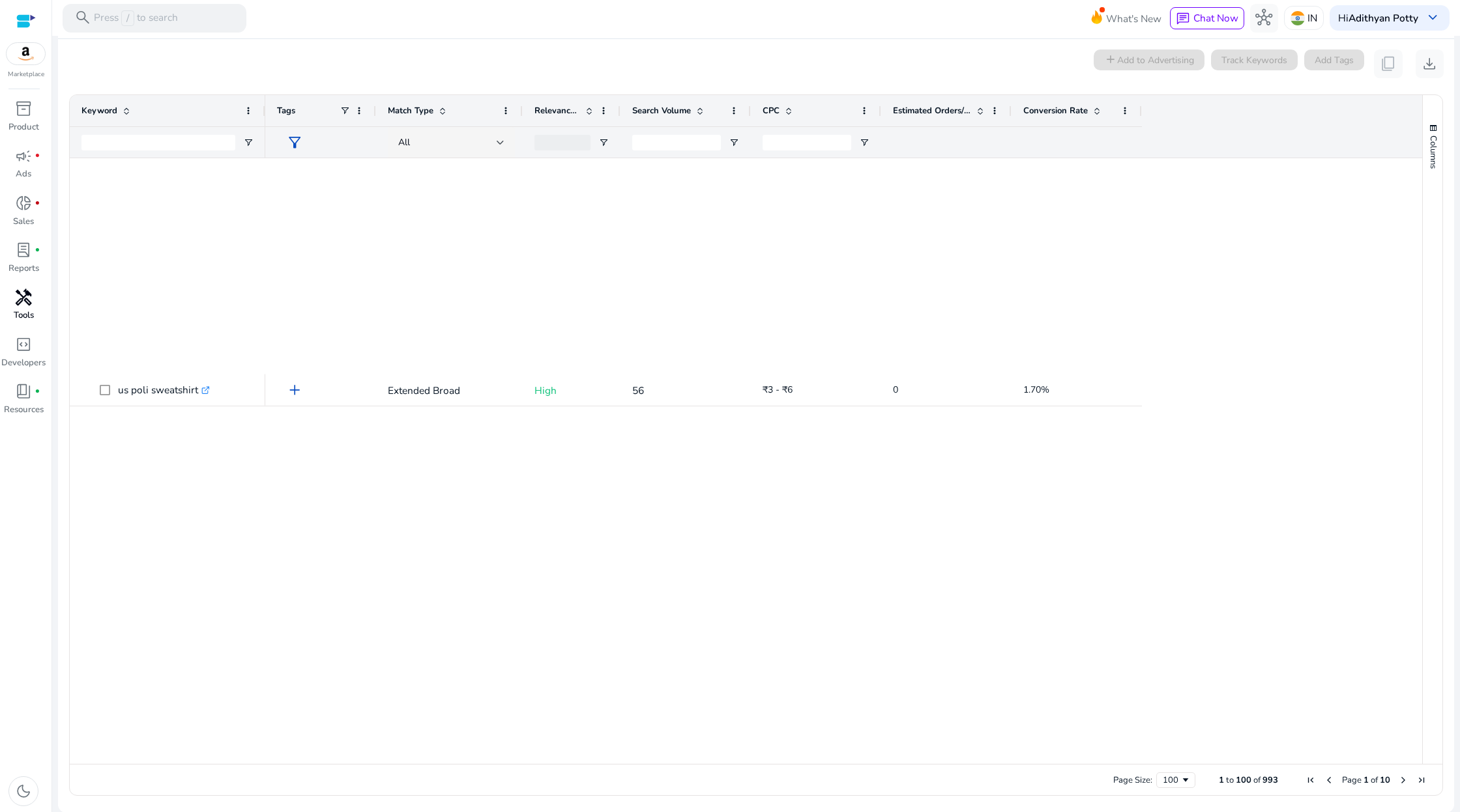
scroll to position [1464, 0]
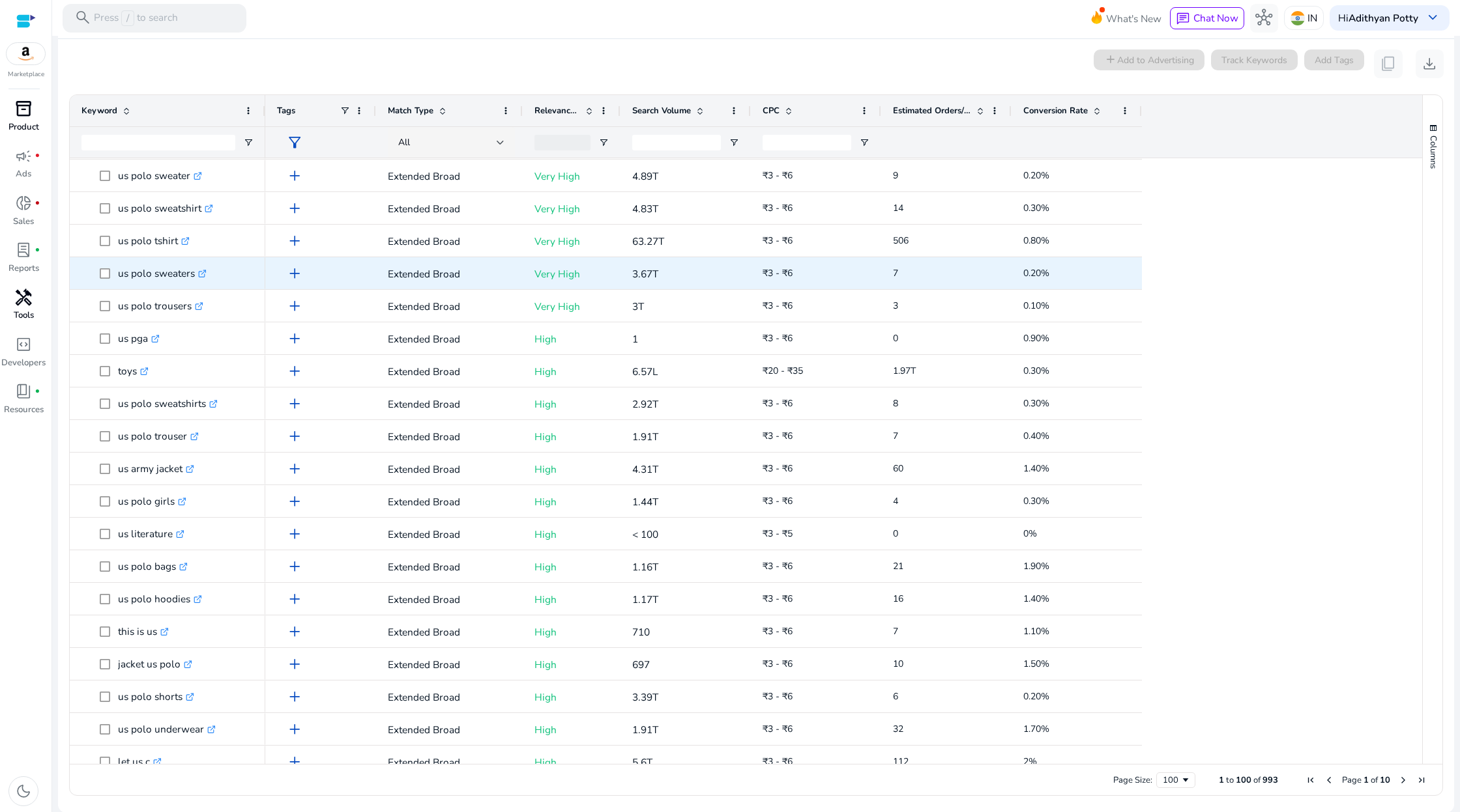
click at [21, 106] on span "inventory_2" at bounding box center [24, 109] width 17 height 17
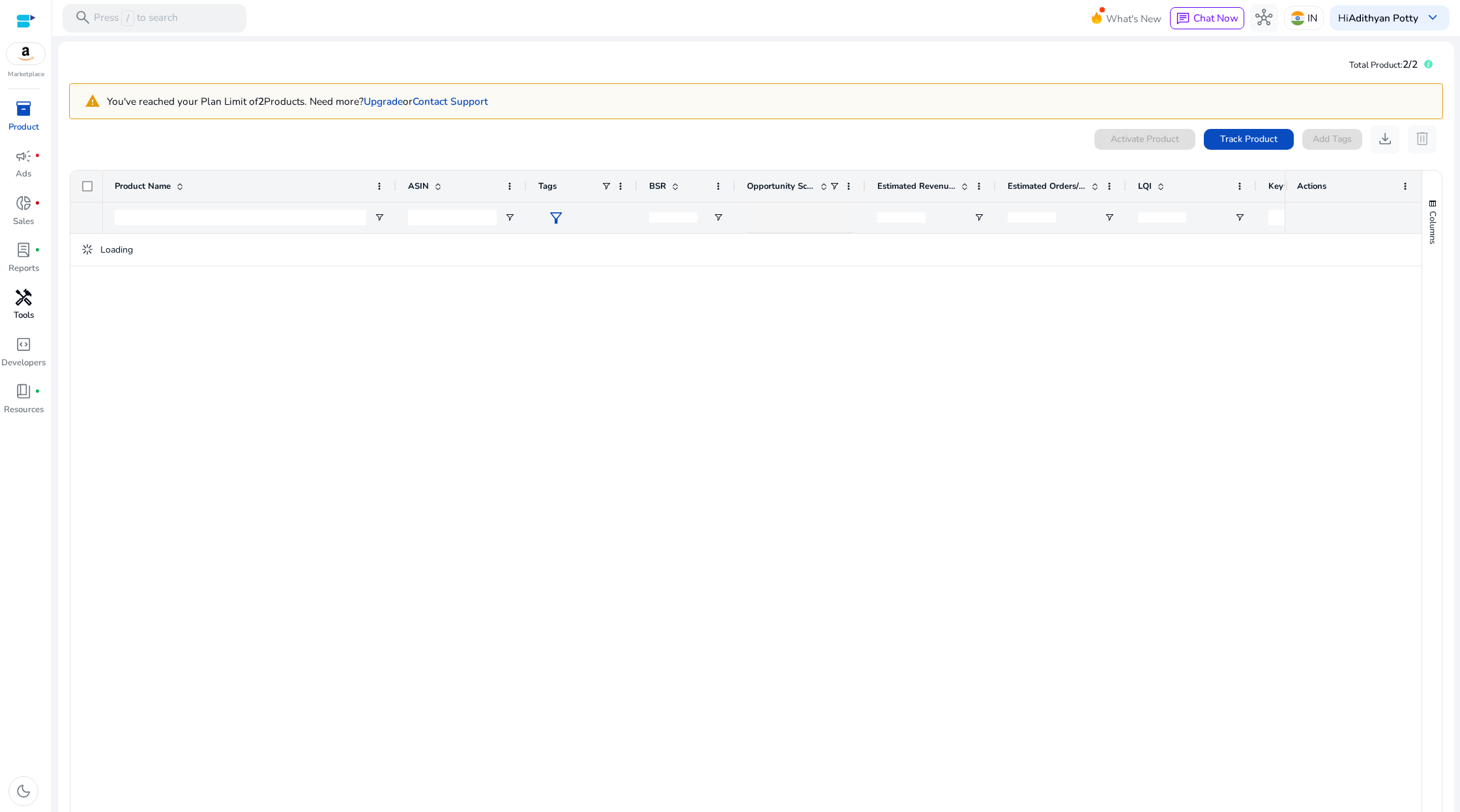
click at [21, 105] on span "inventory_2" at bounding box center [24, 109] width 17 height 17
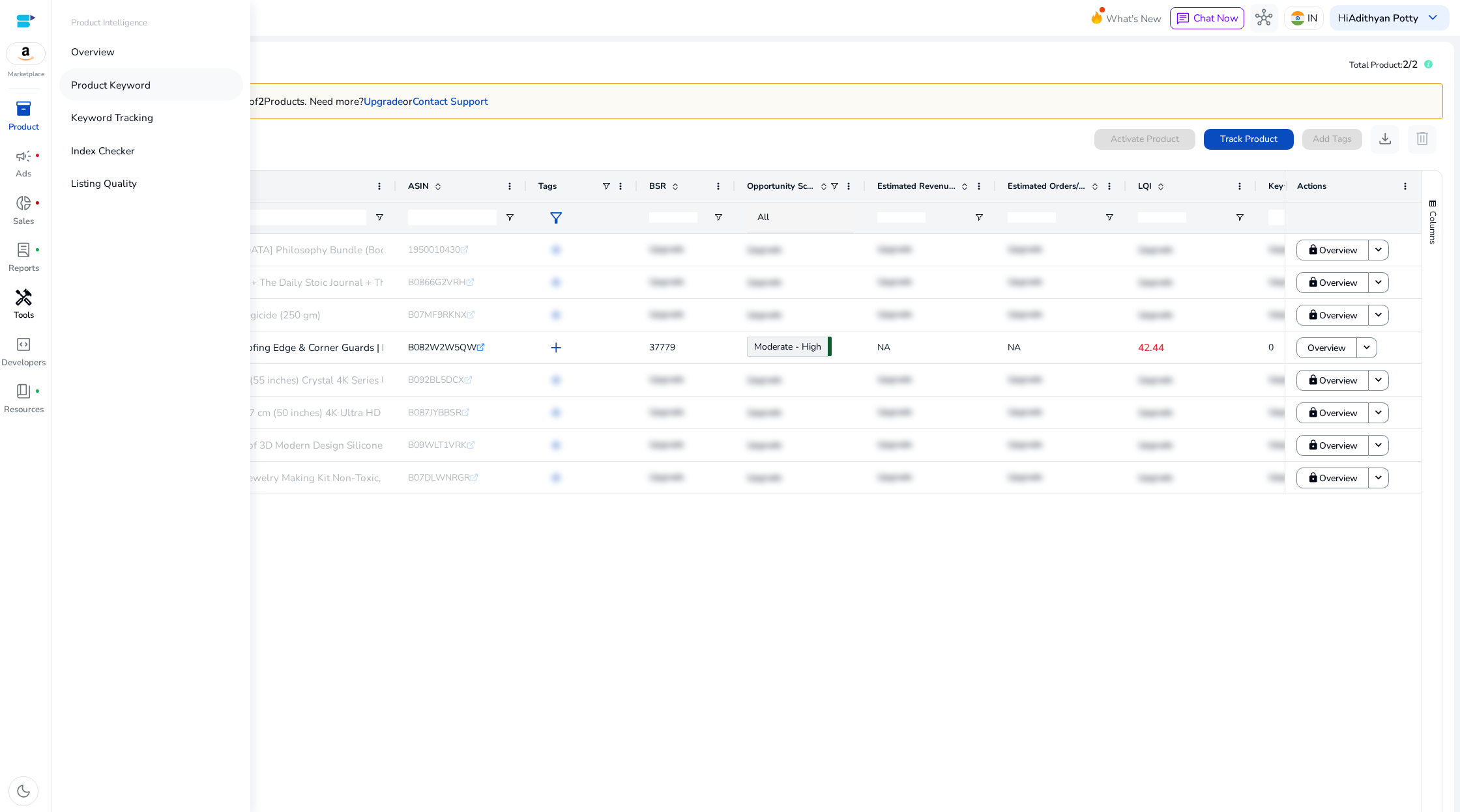
click at [111, 81] on p "Product Keyword" at bounding box center [111, 85] width 79 height 15
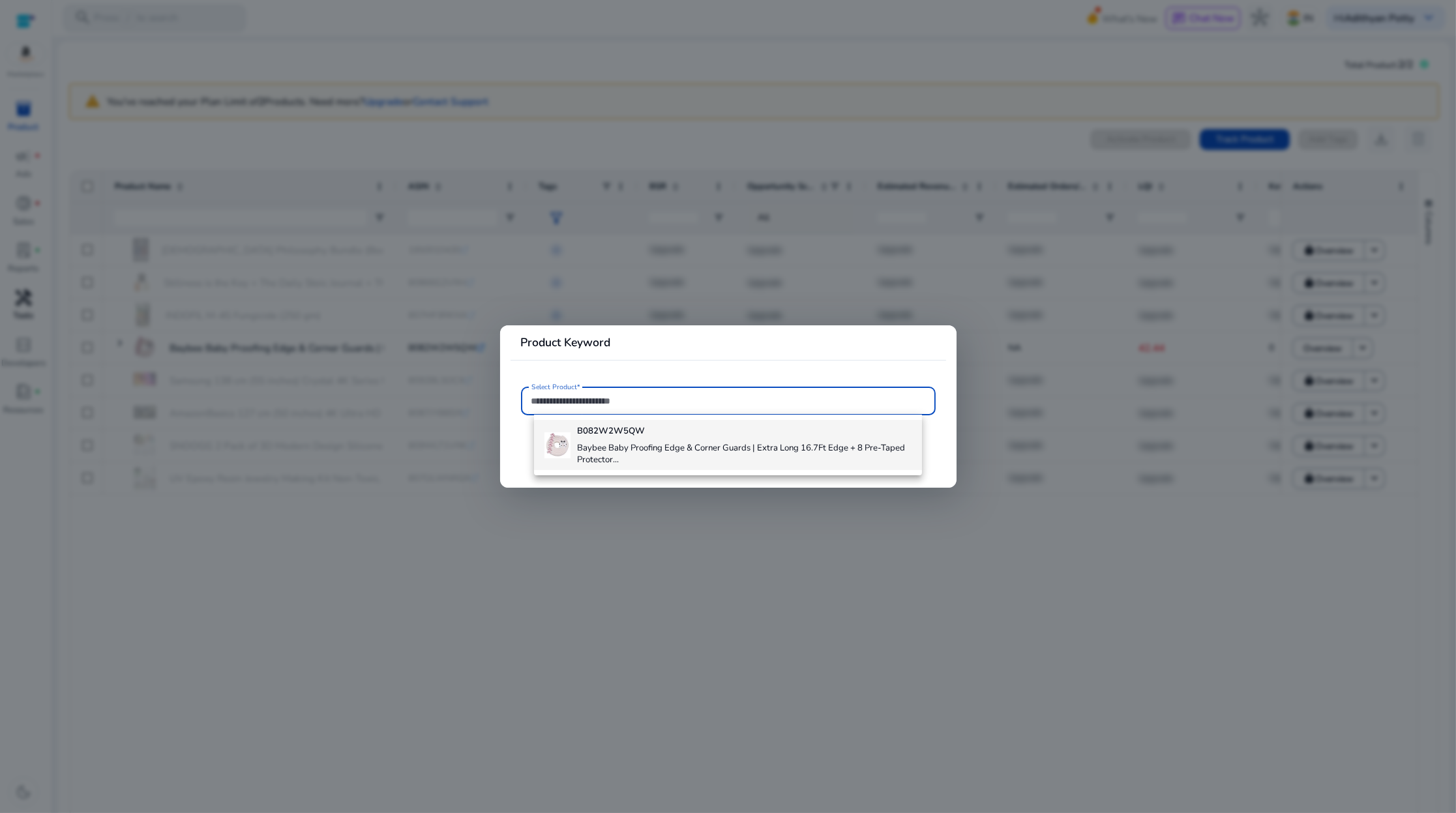
click at [658, 442] on div "B082W2W5QW Baybee Baby Proofing Edge & Corner Guards | Extra Long 16.7Ft Edge +…" at bounding box center [744, 445] width 335 height 50
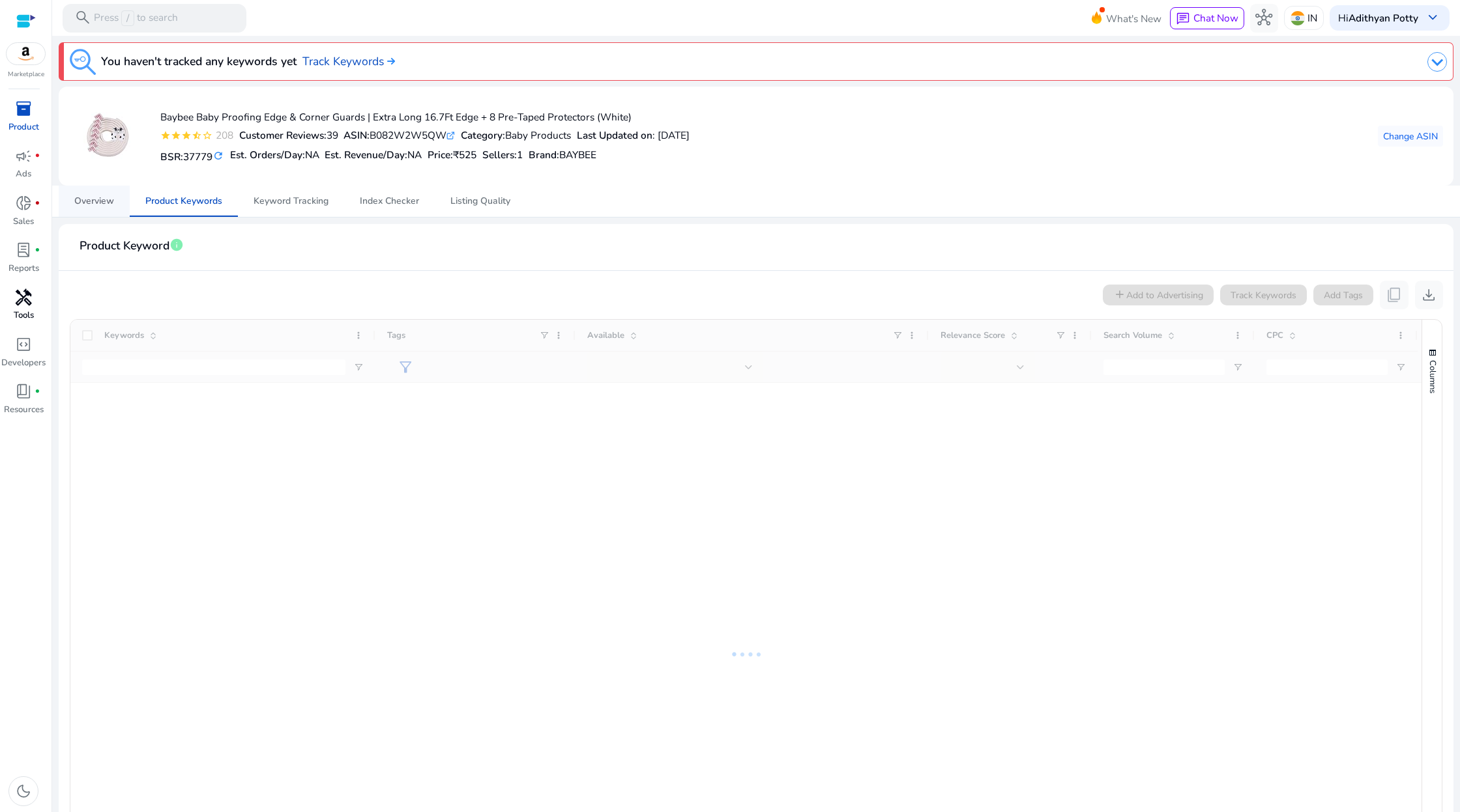
click at [84, 200] on span "Overview" at bounding box center [94, 201] width 40 height 9
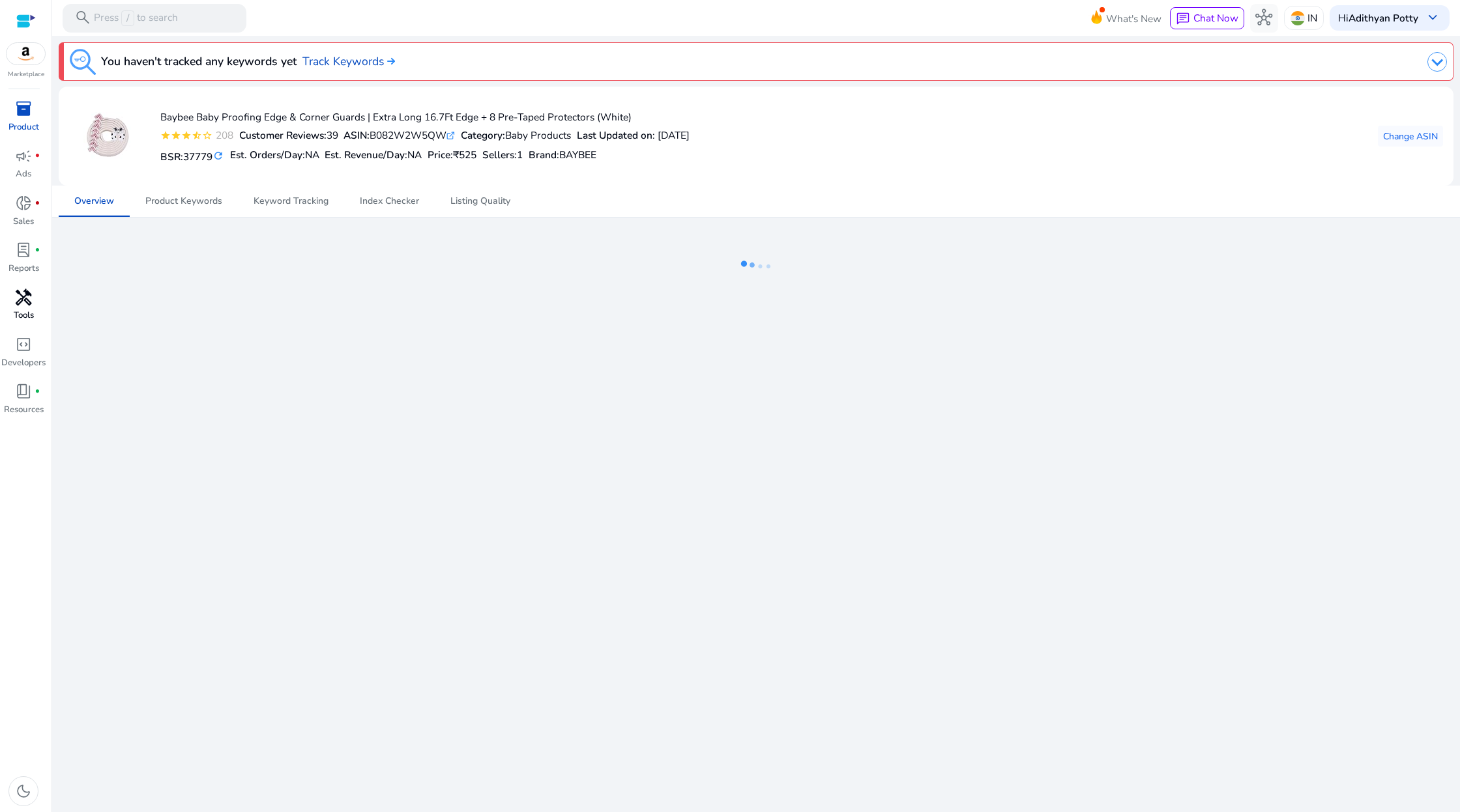
click at [13, 111] on div "inventory_2" at bounding box center [24, 109] width 40 height 23
